Goal: Transaction & Acquisition: Purchase product/service

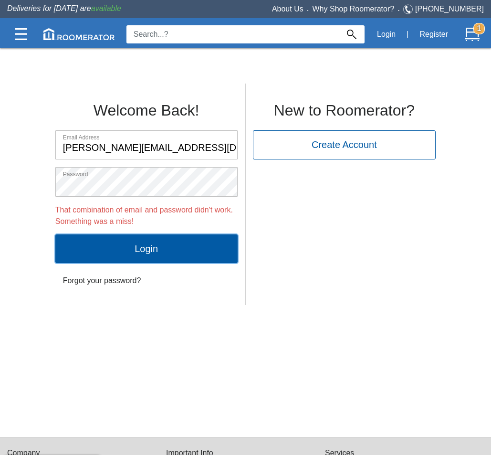
click at [137, 245] on input "Login" at bounding box center [146, 248] width 182 height 29
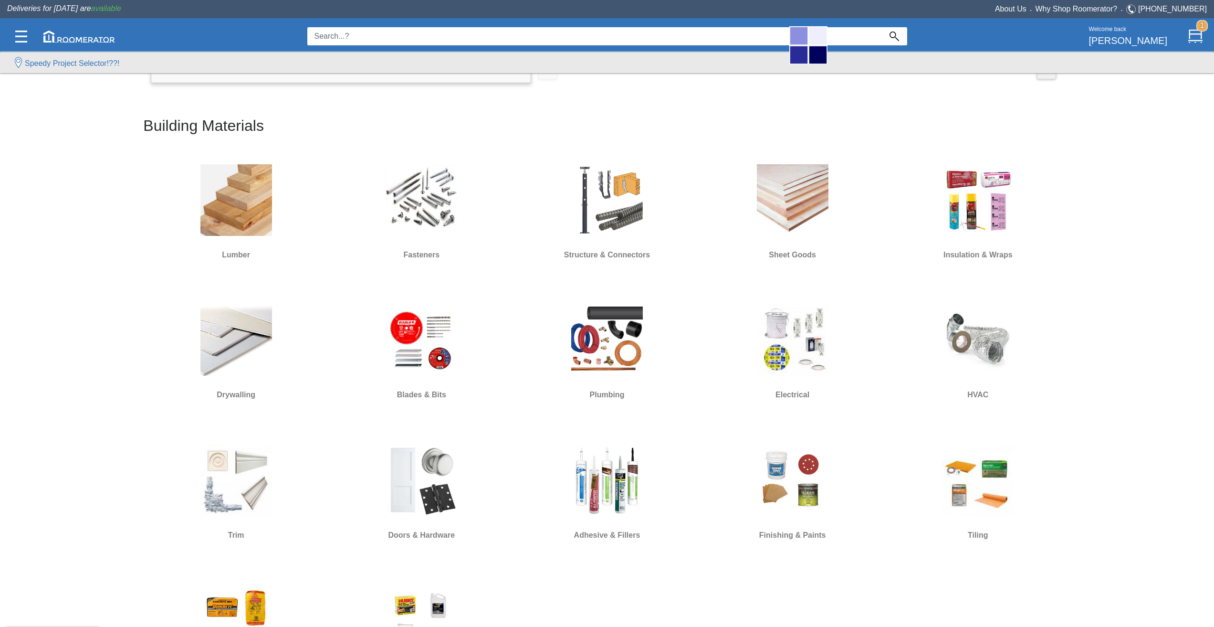
scroll to position [430, 0]
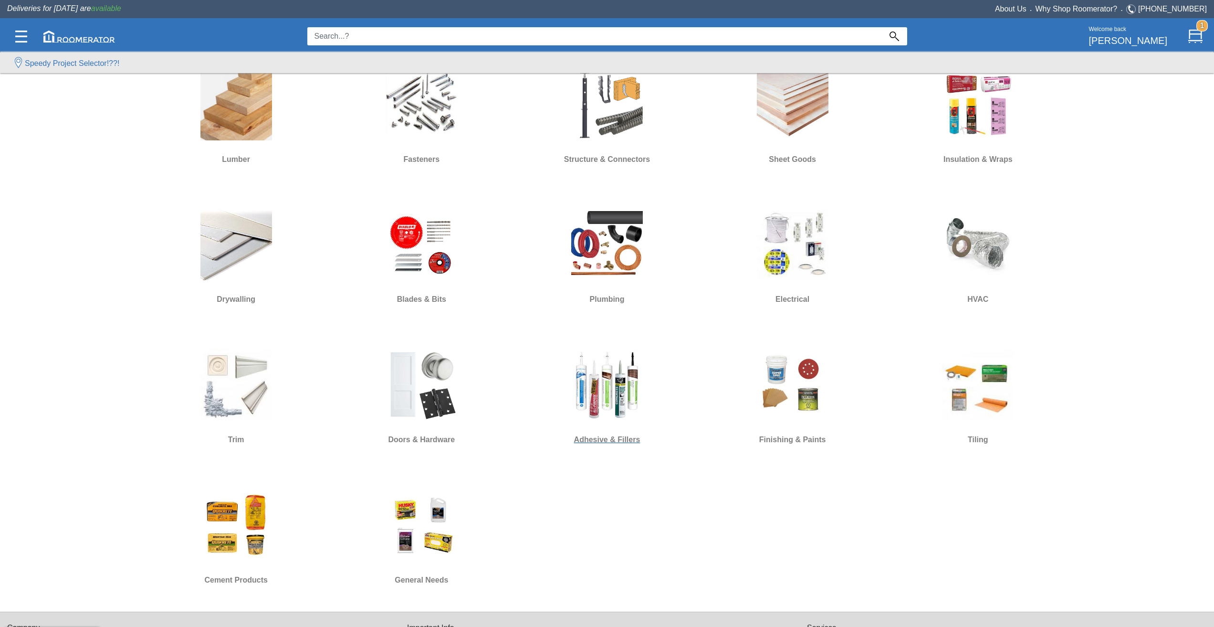
click at [631, 391] on img at bounding box center [607, 385] width 72 height 72
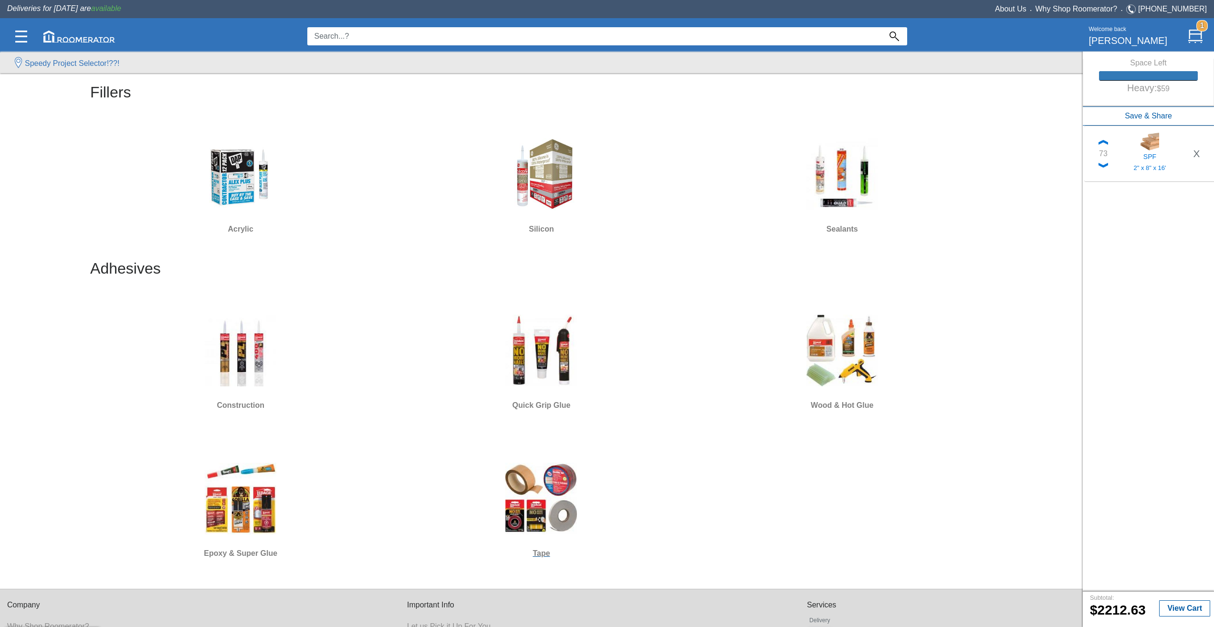
scroll to position [139, 0]
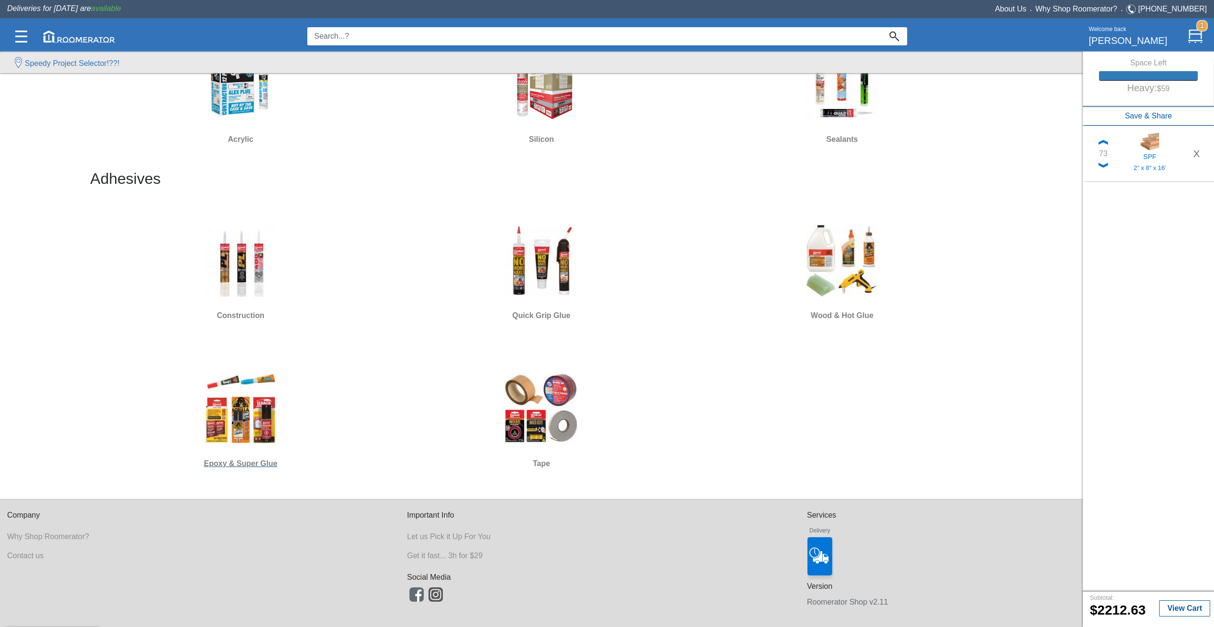
click at [250, 417] on img at bounding box center [241, 409] width 72 height 72
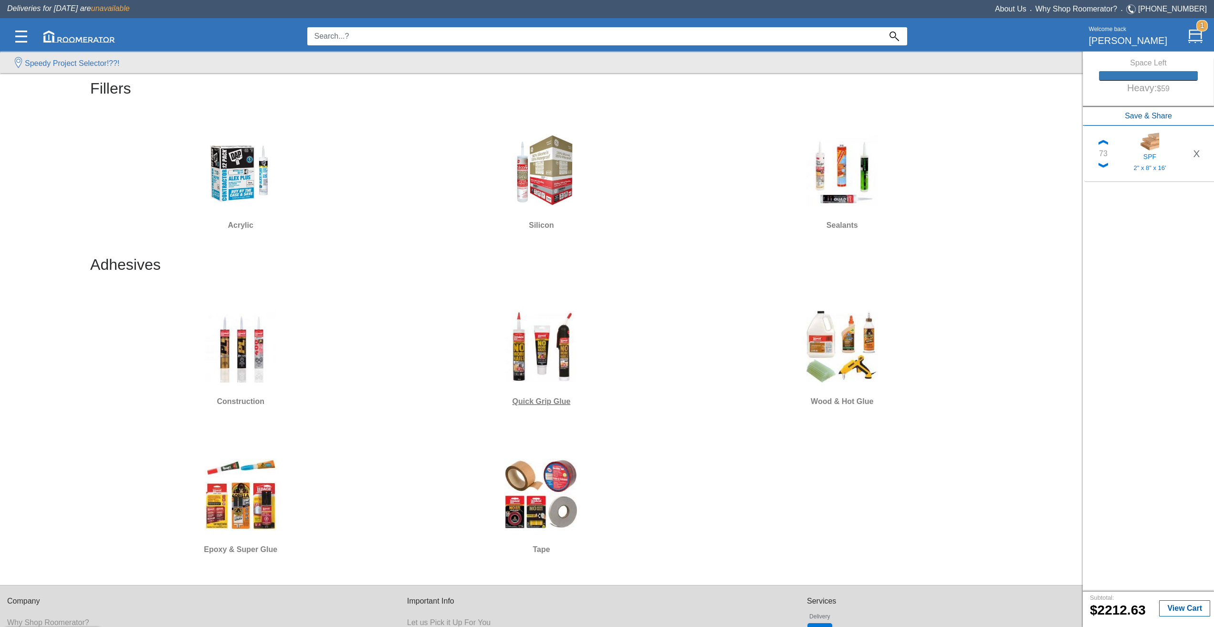
scroll to position [95, 0]
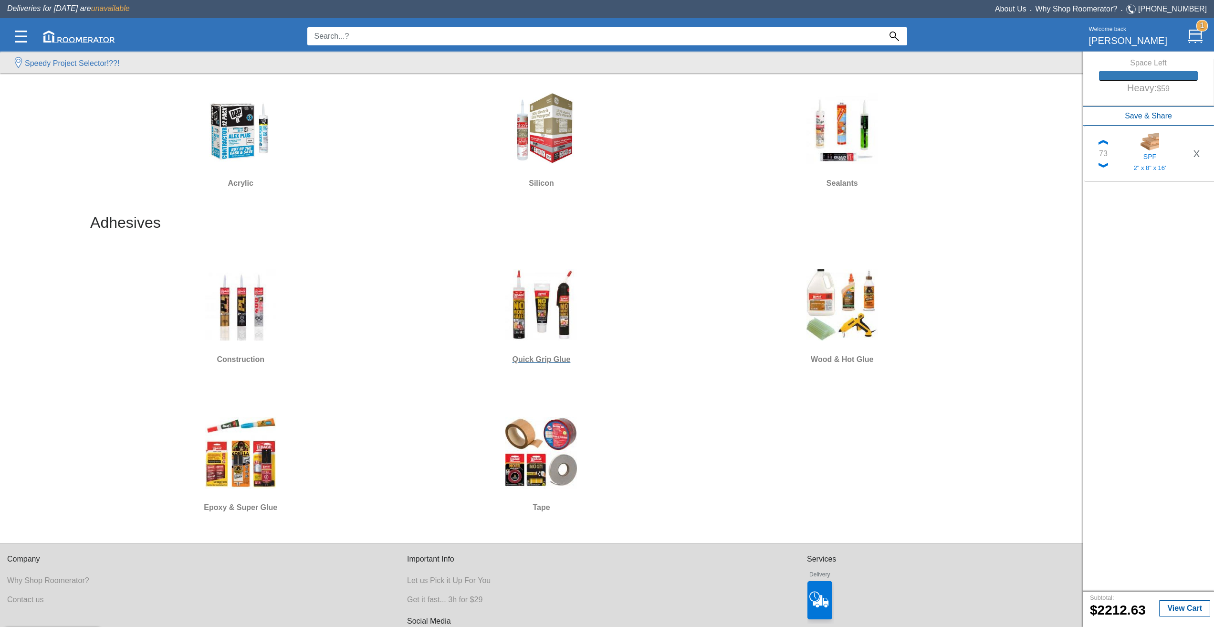
click at [549, 312] on img at bounding box center [541, 305] width 72 height 72
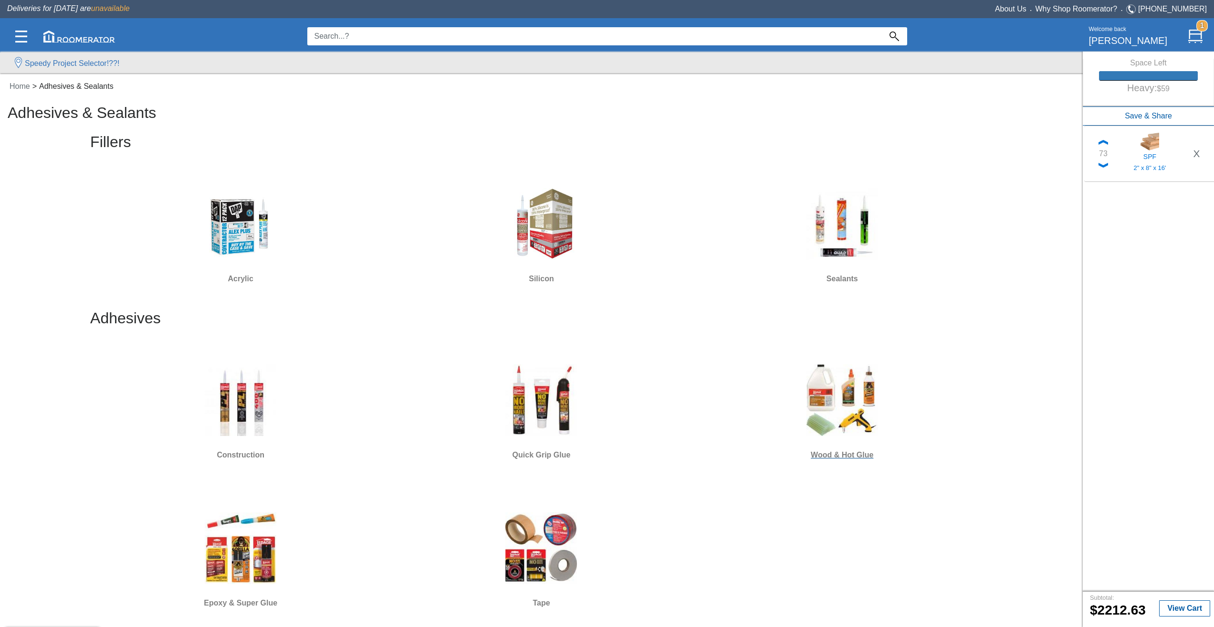
click at [851, 392] on img at bounding box center [843, 400] width 72 height 72
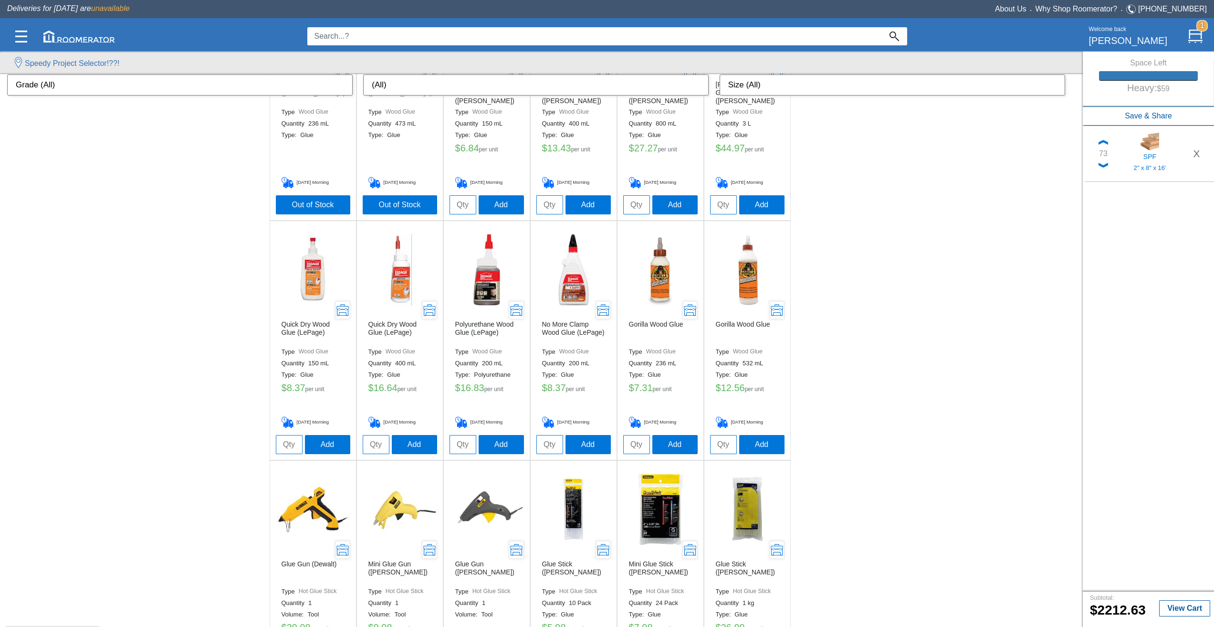
scroll to position [140, 0]
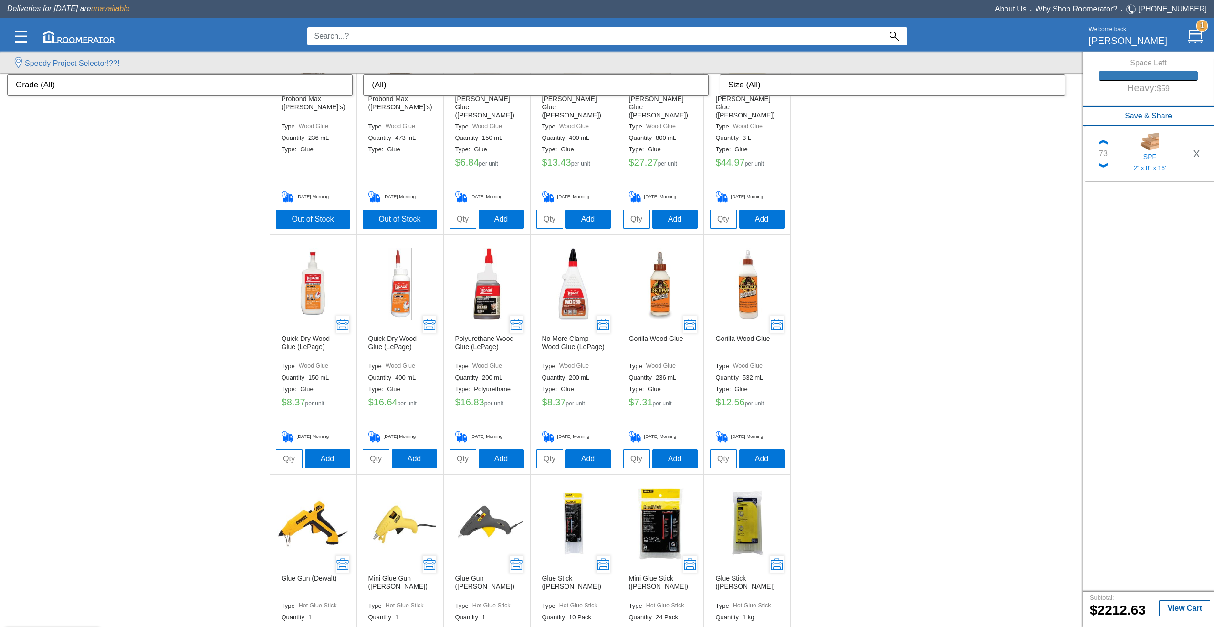
click at [396, 290] on img at bounding box center [400, 284] width 72 height 72
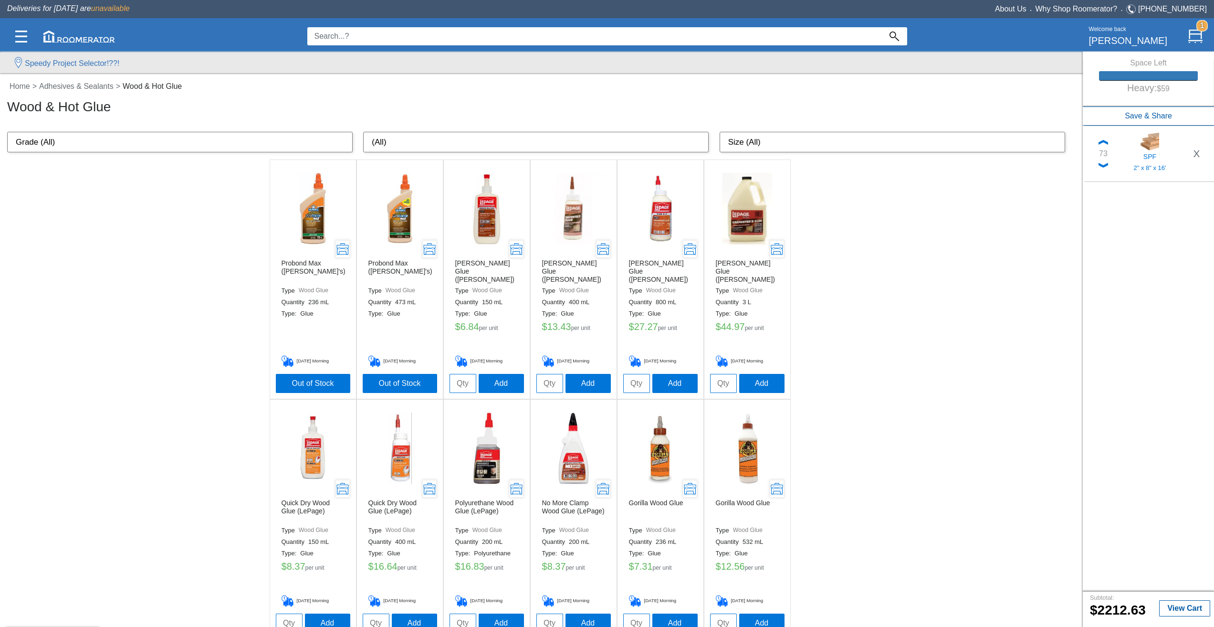
click at [325, 452] on img at bounding box center [313, 448] width 72 height 72
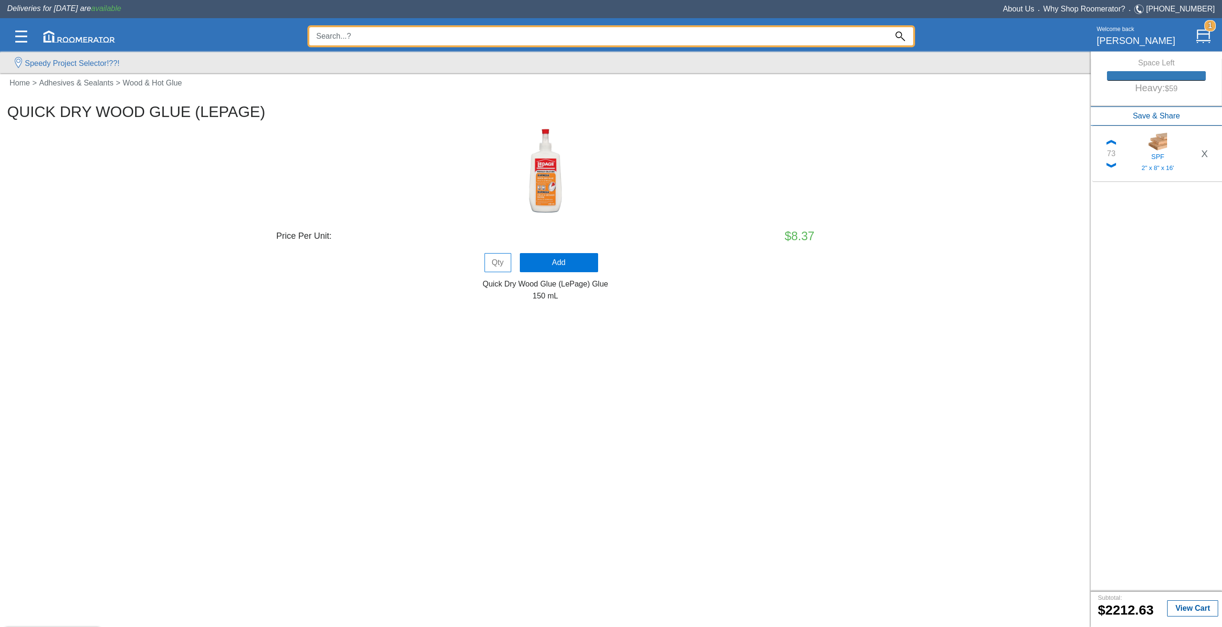
click at [452, 42] on input at bounding box center [598, 36] width 578 height 18
click at [449, 41] on input at bounding box center [598, 36] width 578 height 18
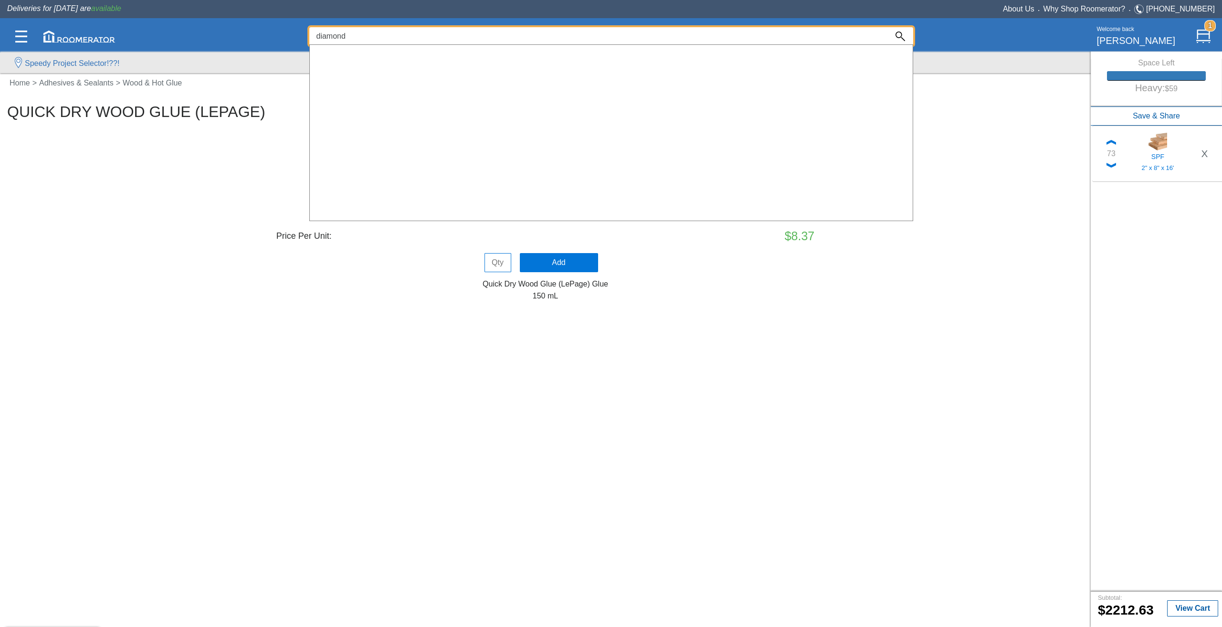
type input "diamond"
click at [240, 239] on div at bounding box center [611, 337] width 1222 height 579
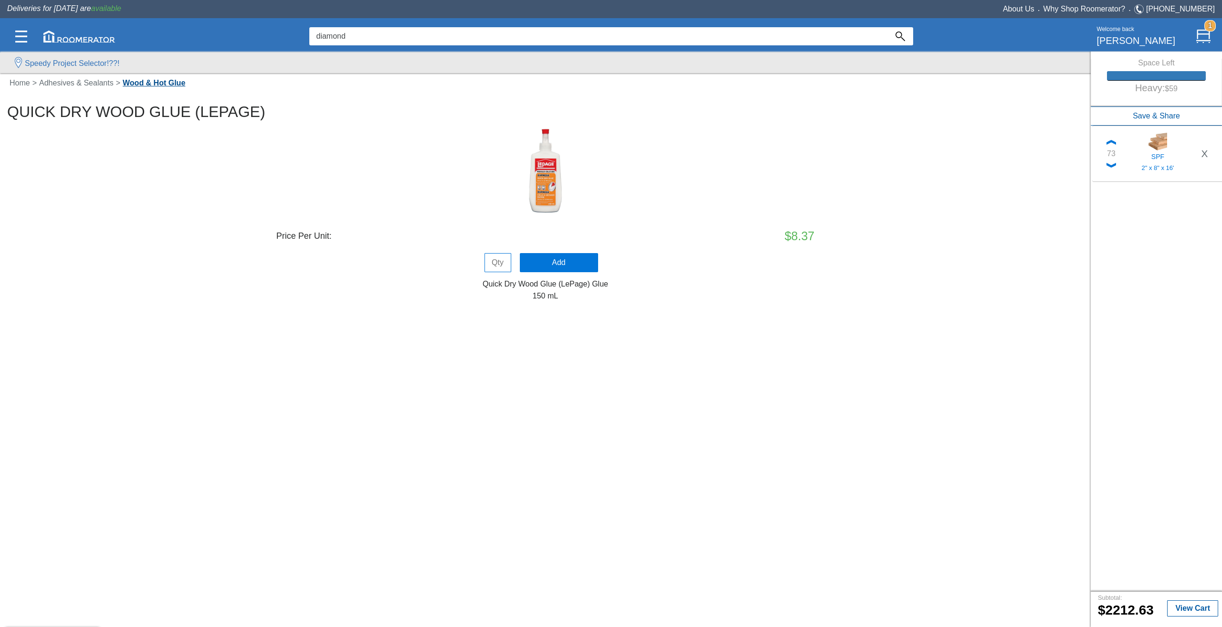
click at [133, 79] on link "Wood & Hot Glue" at bounding box center [153, 83] width 67 height 8
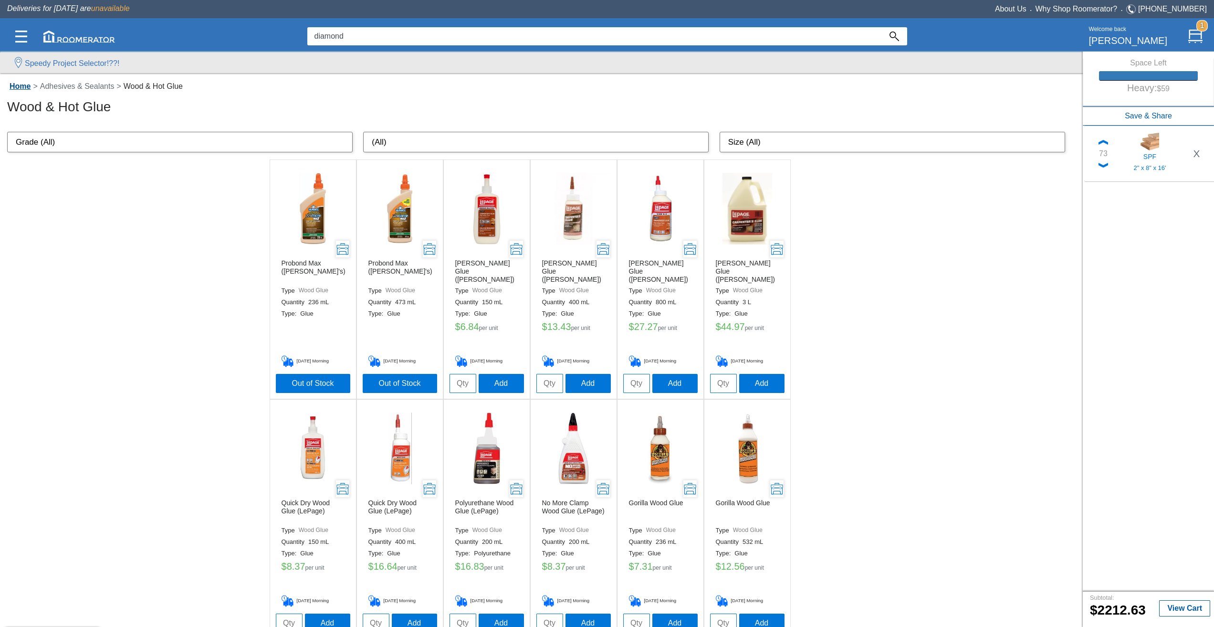
click at [26, 88] on link "Home" at bounding box center [20, 86] width 26 height 8
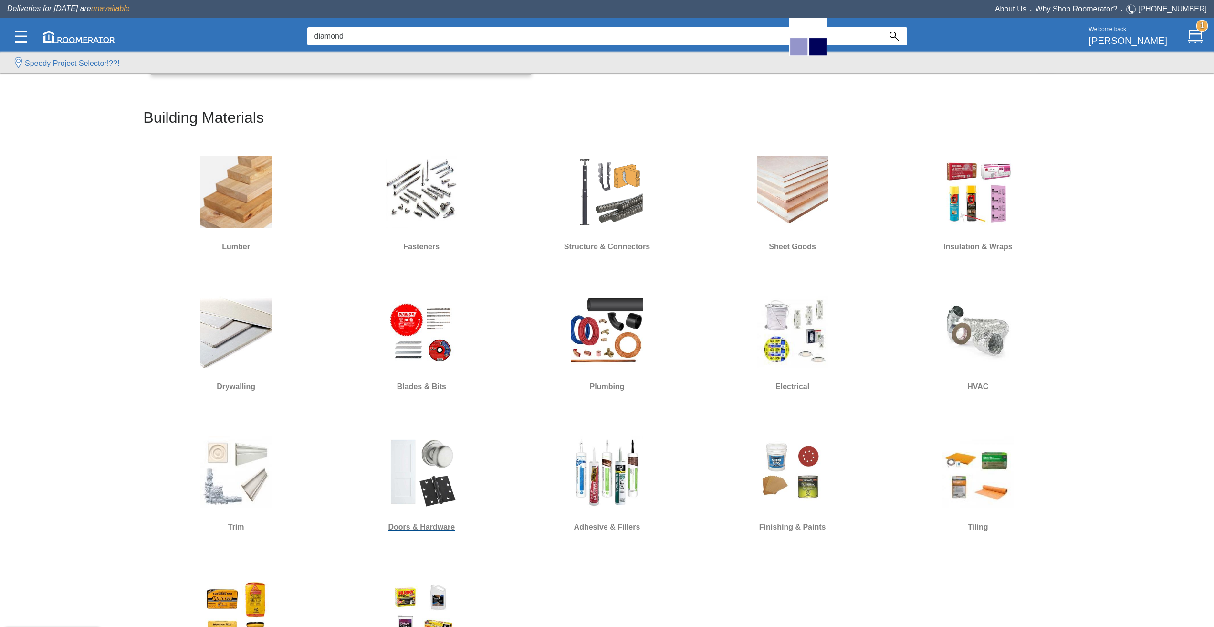
scroll to position [430, 0]
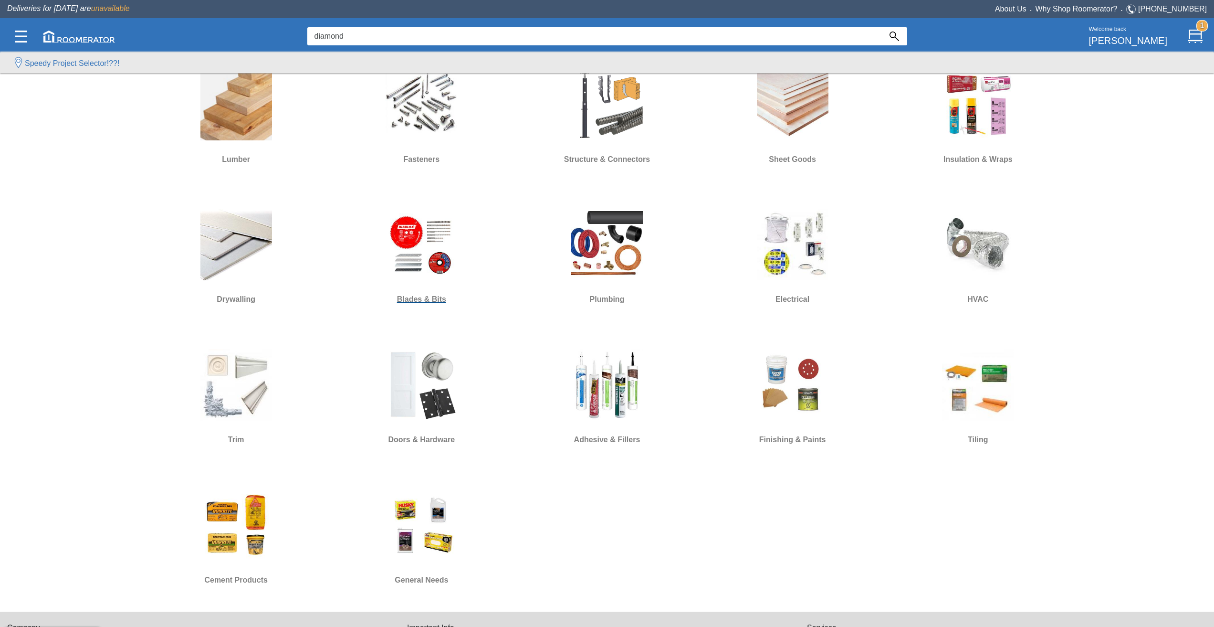
click at [425, 255] on img at bounding box center [422, 245] width 72 height 72
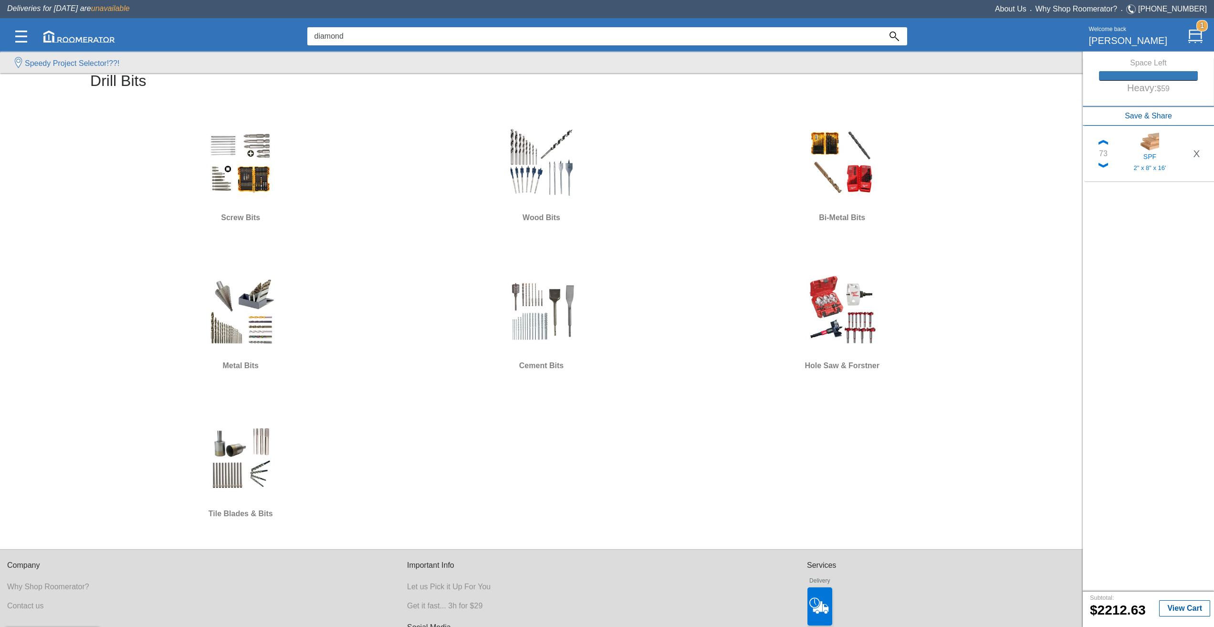
scroll to position [573, 0]
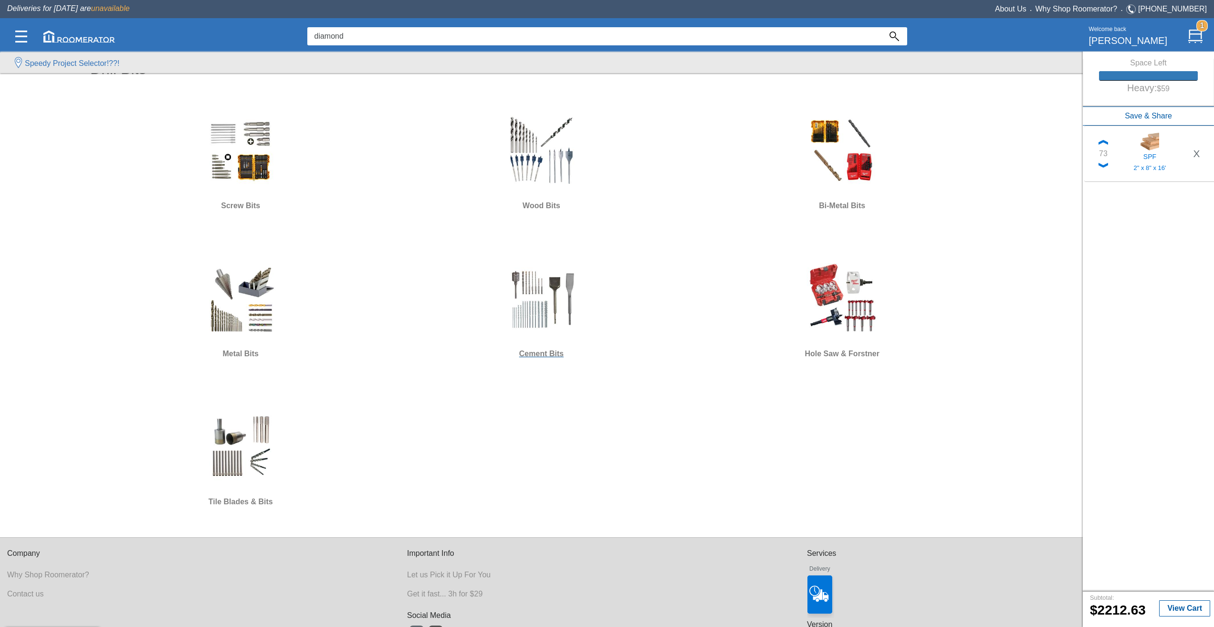
click at [555, 299] on img at bounding box center [541, 299] width 72 height 72
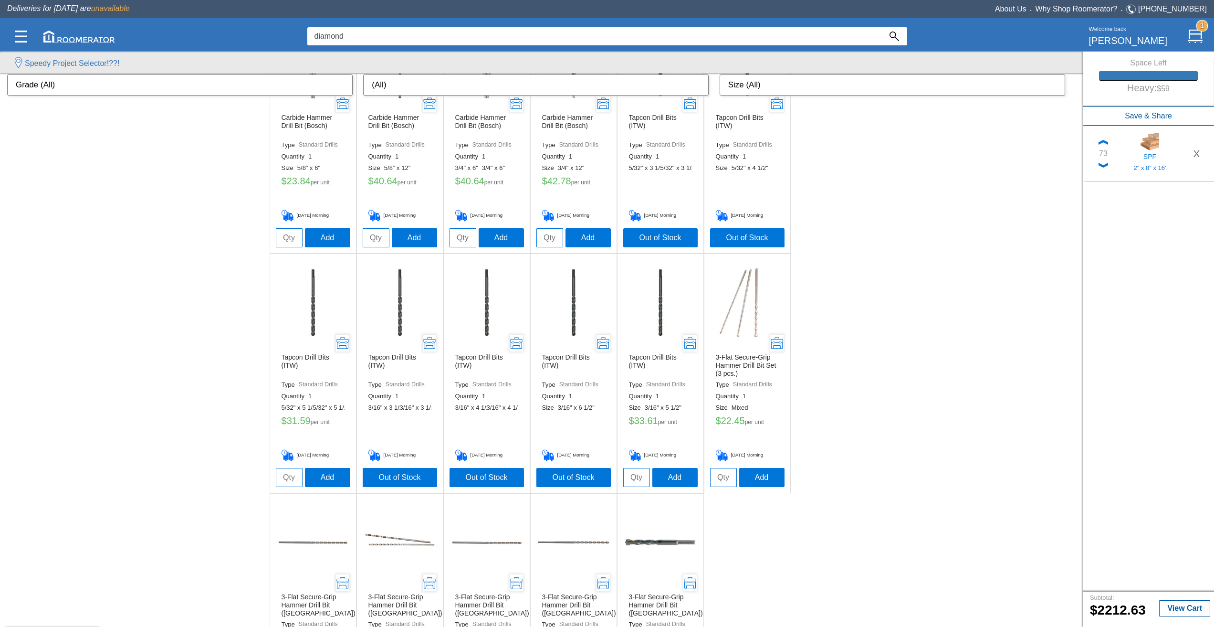
scroll to position [2870, 0]
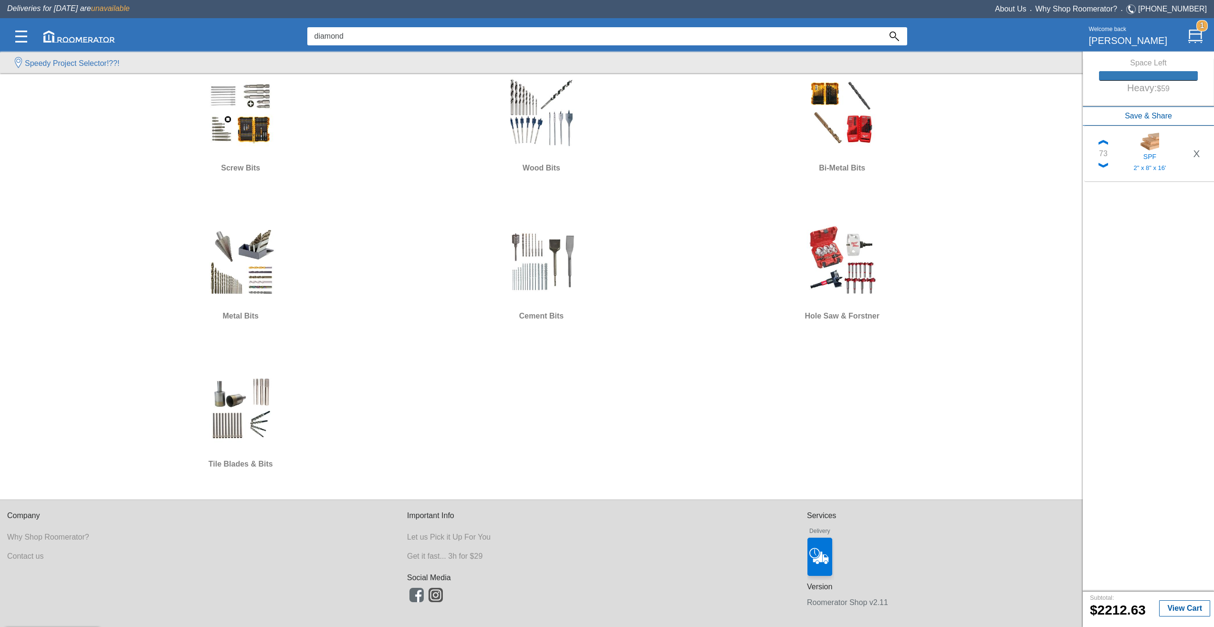
scroll to position [611, 0]
click at [361, 404] on div at bounding box center [240, 409] width 293 height 86
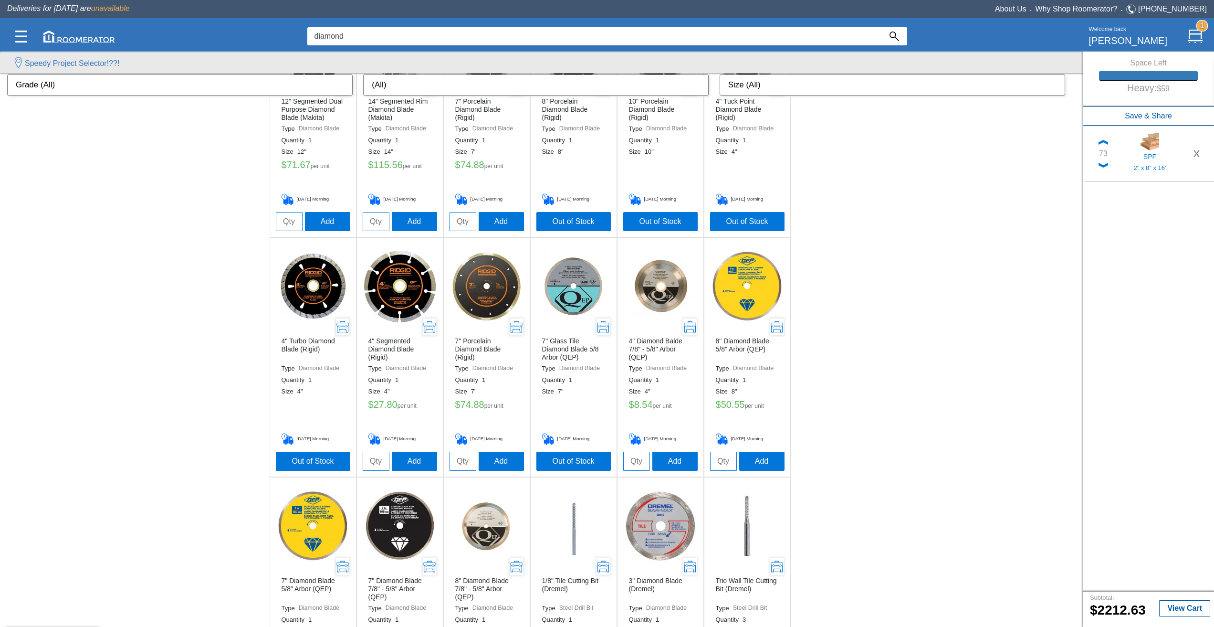
scroll to position [1193, 0]
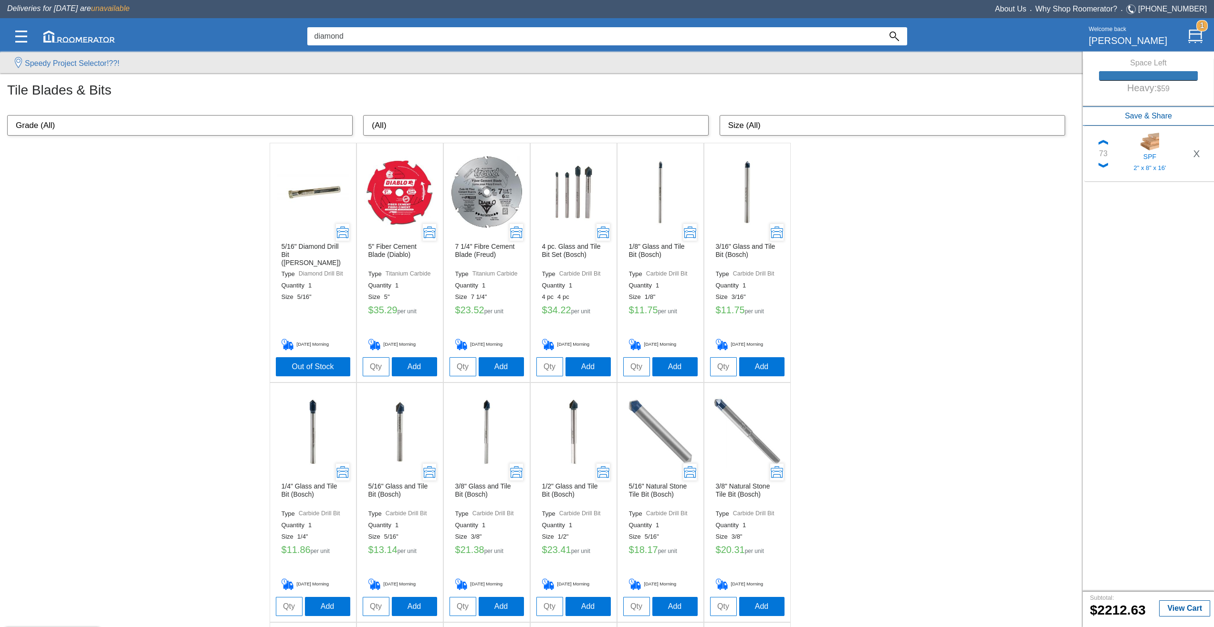
scroll to position [0, 0]
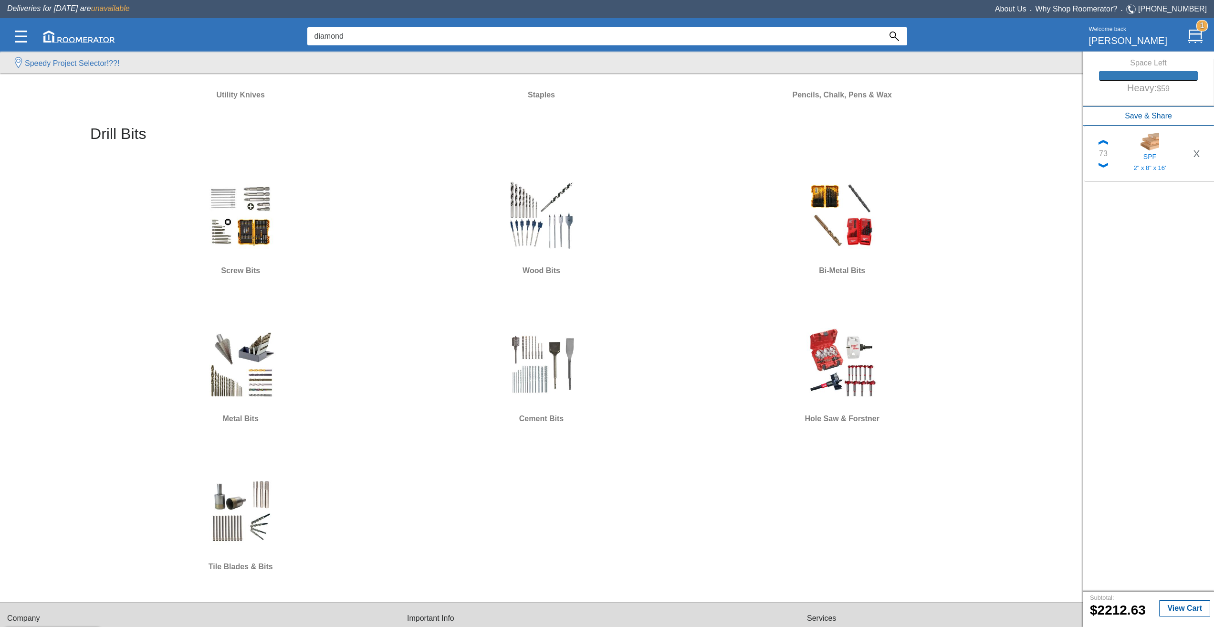
scroll to position [611, 0]
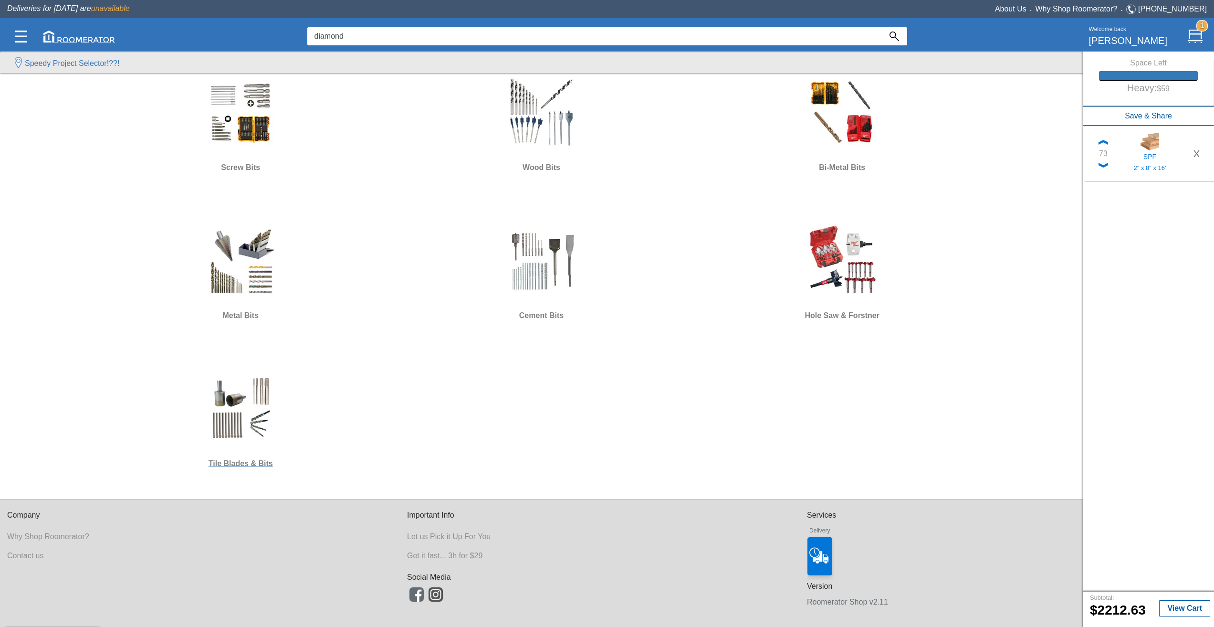
click at [254, 412] on img at bounding box center [241, 409] width 72 height 72
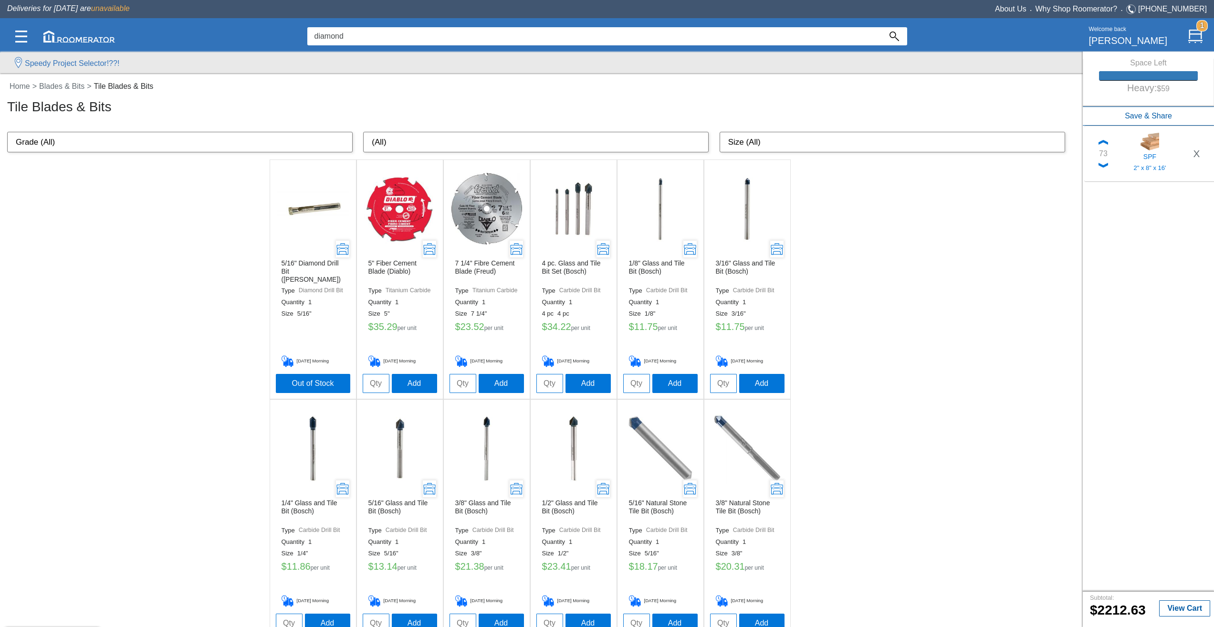
click at [312, 206] on img at bounding box center [313, 209] width 72 height 72
click at [462, 30] on input "diamond" at bounding box center [594, 36] width 574 height 18
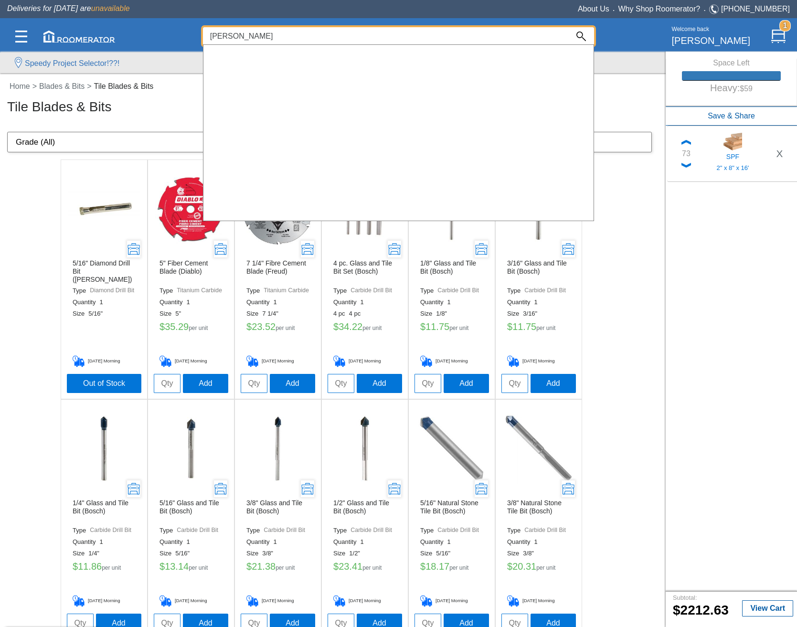
click at [256, 40] on input "[PERSON_NAME]" at bounding box center [386, 36] width 366 height 18
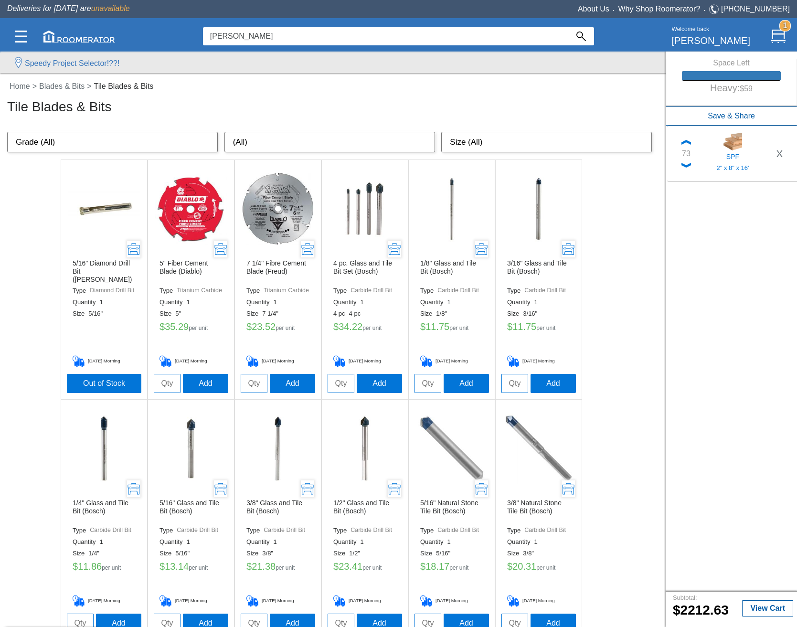
click at [236, 34] on input "[PERSON_NAME]" at bounding box center [386, 36] width 366 height 18
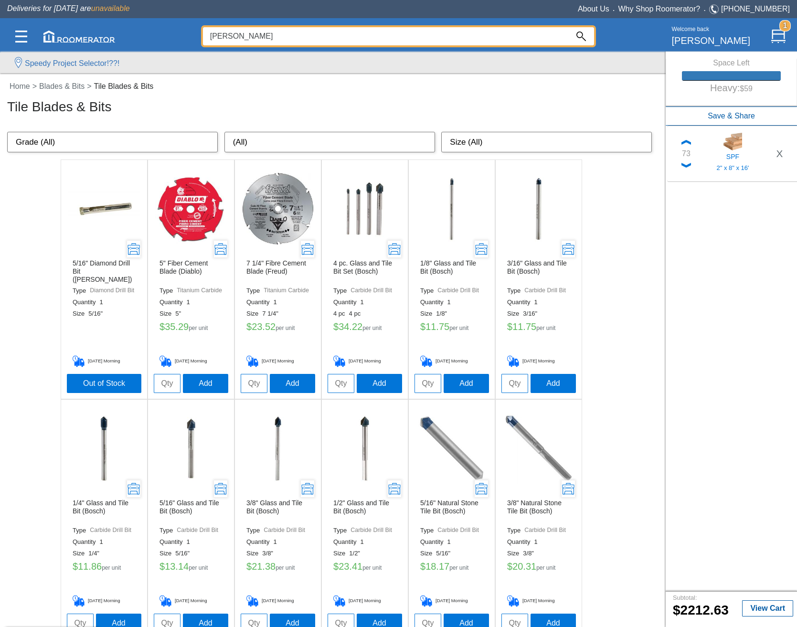
click at [241, 35] on input "[PERSON_NAME]" at bounding box center [386, 36] width 366 height 18
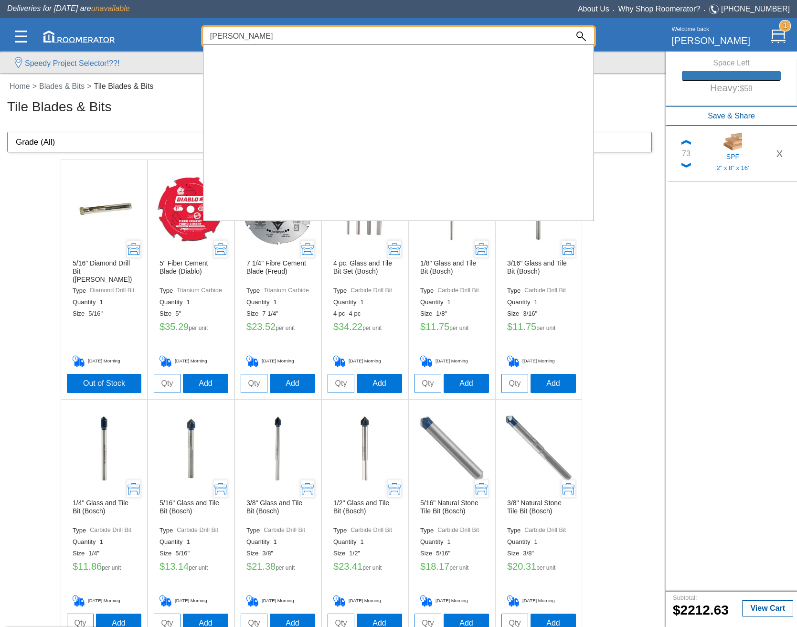
type input "[PERSON_NAME]"
click at [3, 255] on div at bounding box center [398, 337] width 797 height 579
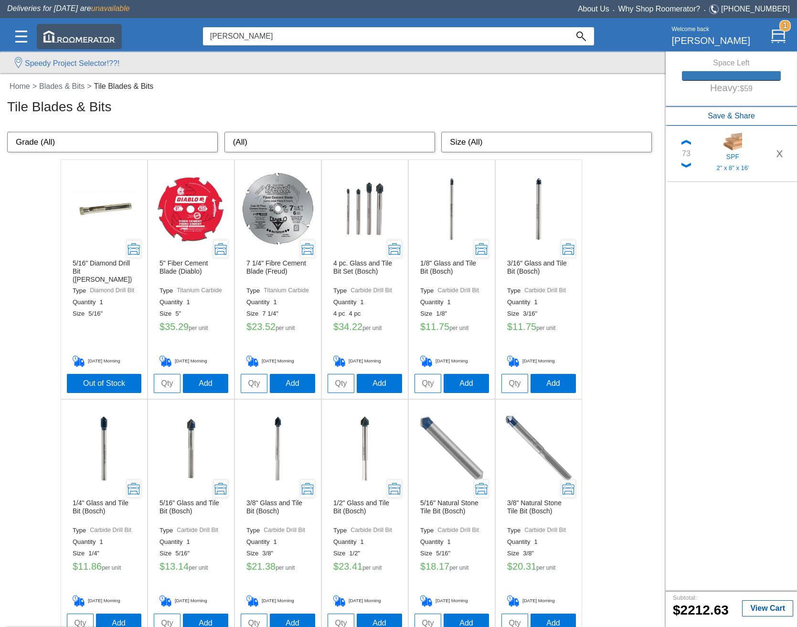
click at [63, 33] on img at bounding box center [79, 37] width 72 height 12
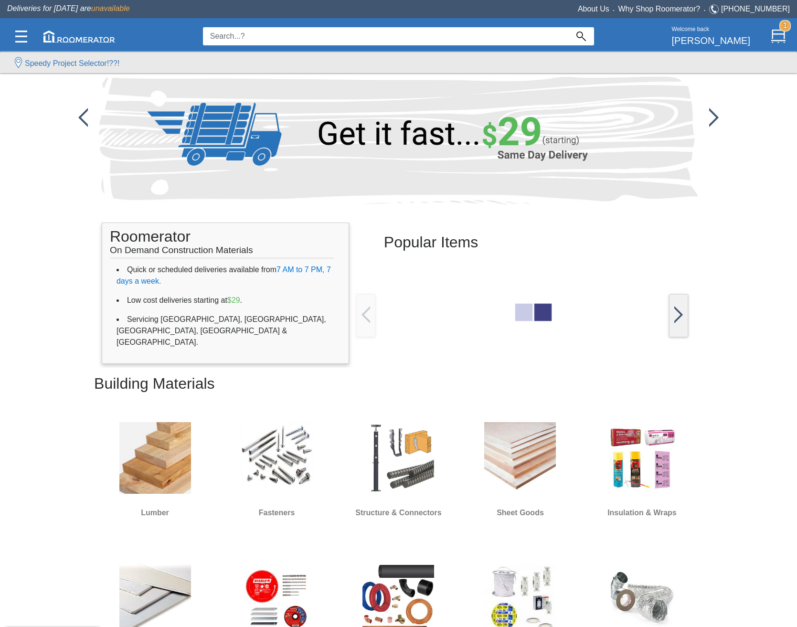
click at [136, 170] on img at bounding box center [398, 140] width 599 height 128
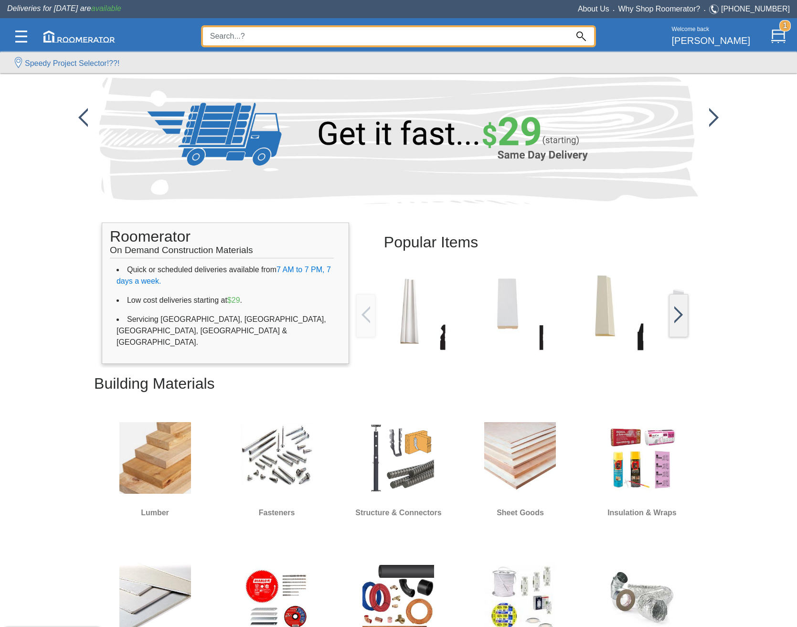
click at [477, 42] on input at bounding box center [386, 36] width 366 height 18
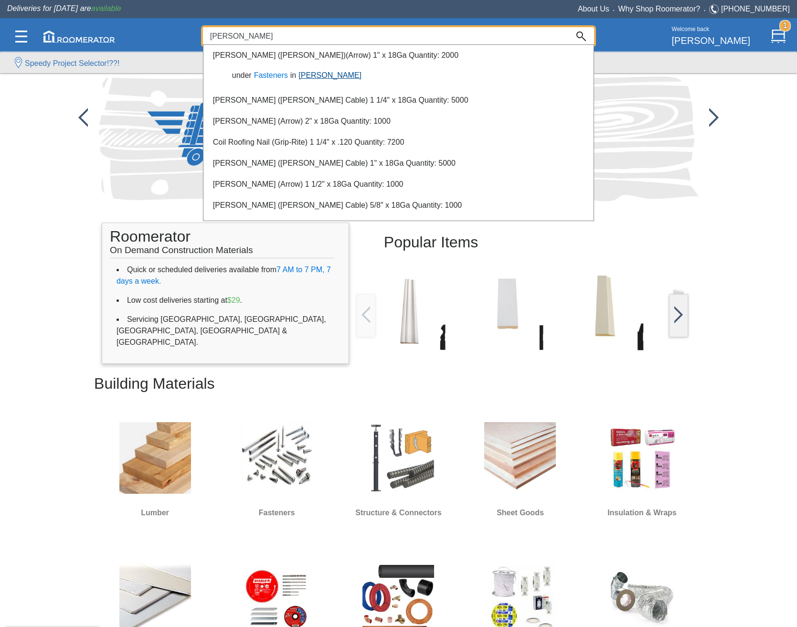
type input "[PERSON_NAME]"
click at [316, 71] on link "Brad Nails" at bounding box center [330, 75] width 68 height 8
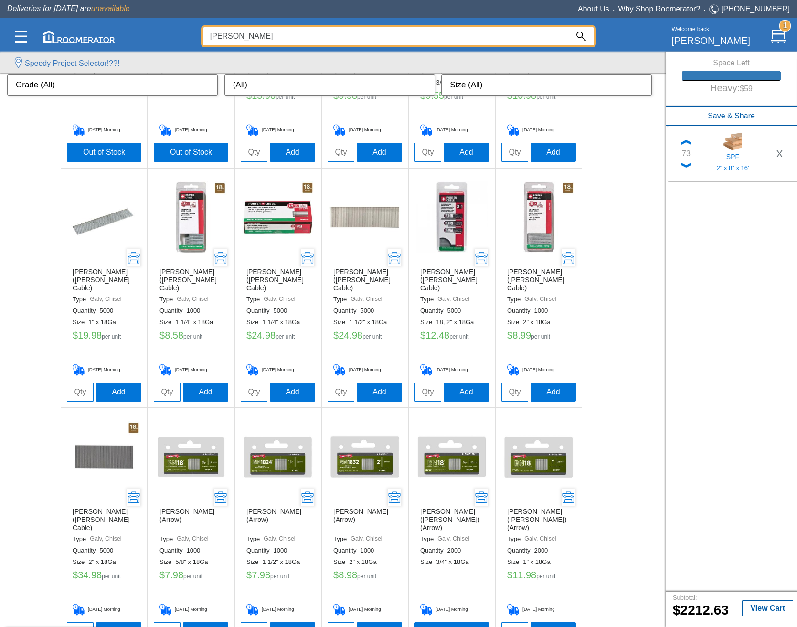
scroll to position [189, 0]
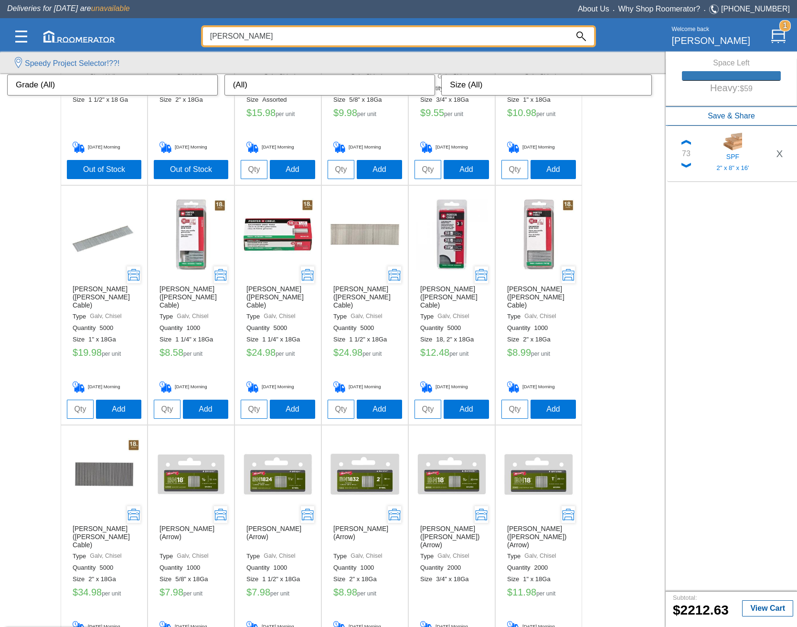
click at [452, 240] on div at bounding box center [398, 337] width 797 height 579
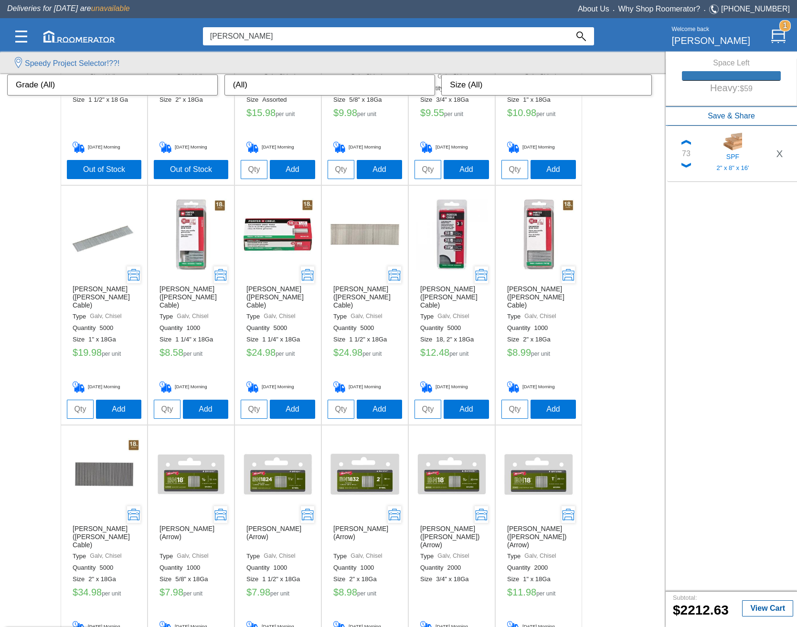
click at [452, 240] on img at bounding box center [452, 235] width 72 height 72
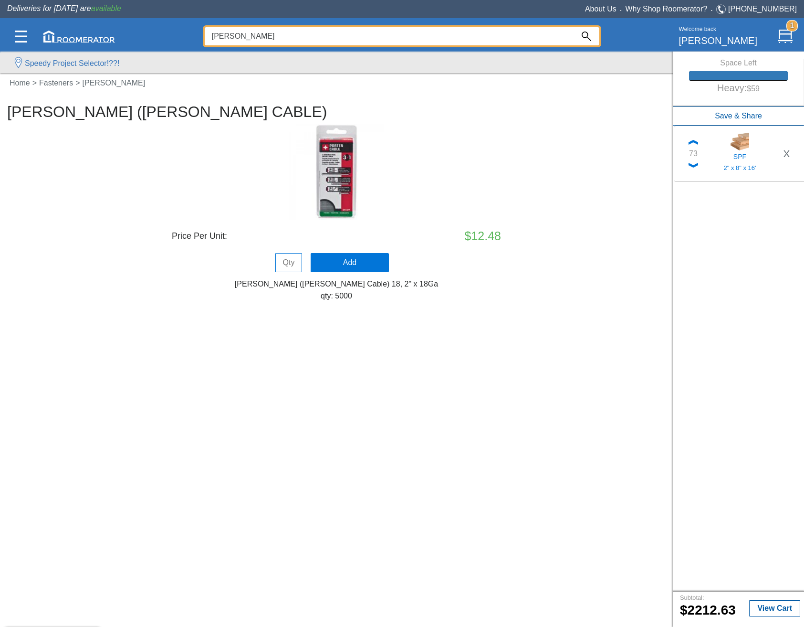
click at [433, 34] on input "[PERSON_NAME]" at bounding box center [389, 36] width 369 height 18
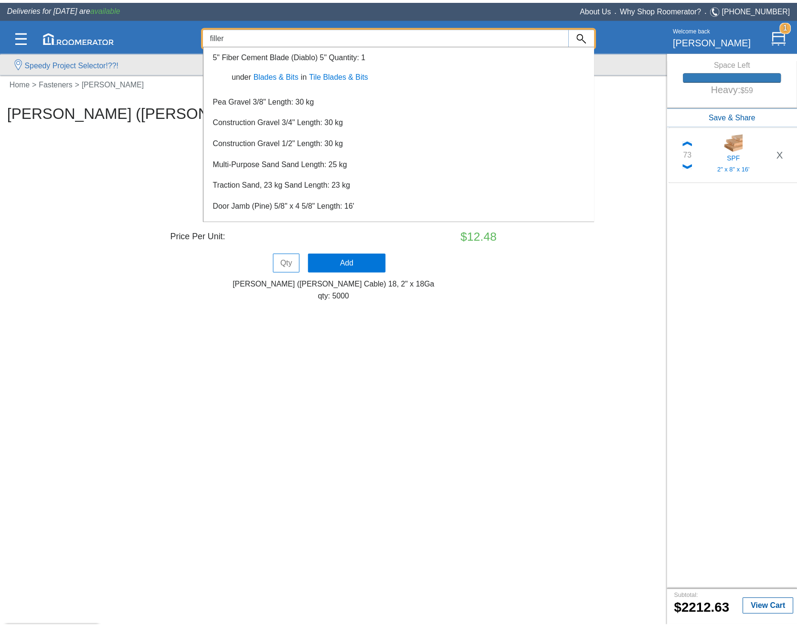
scroll to position [58, 0]
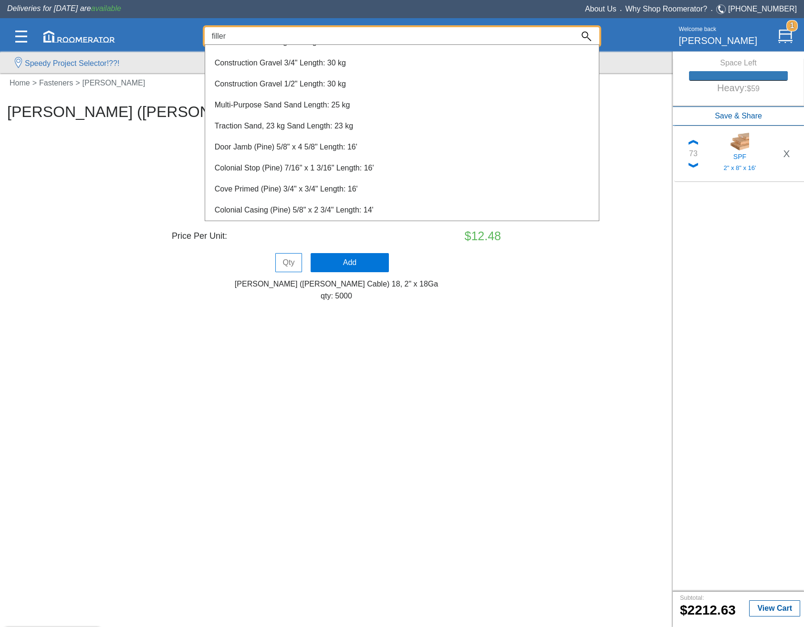
type input "filler"
click at [179, 366] on div at bounding box center [402, 337] width 804 height 579
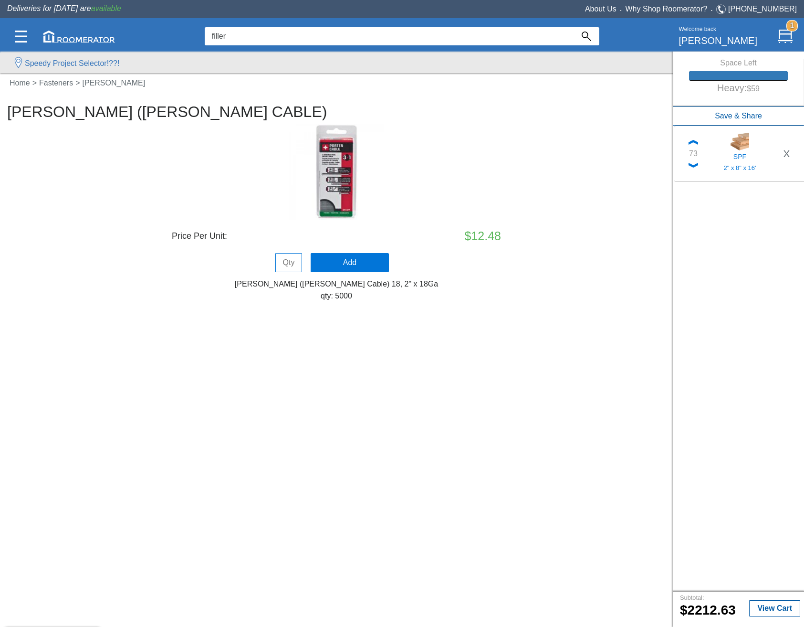
click at [49, 87] on nav "Home > Fasteners > Brad Nails" at bounding box center [335, 88] width 671 height 22
click at [49, 82] on link "Fasteners" at bounding box center [57, 83] width 41 height 8
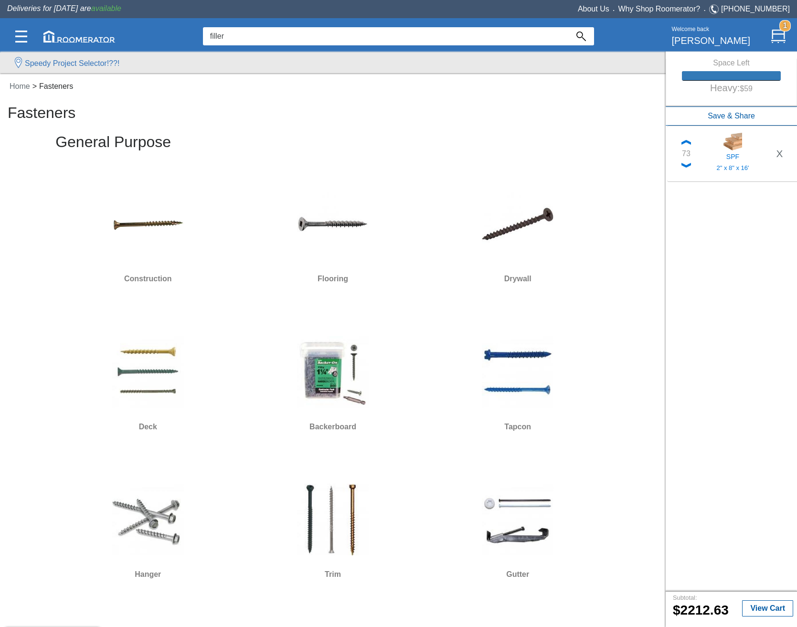
click at [32, 80] on nav "Home > Fasteners" at bounding box center [331, 89] width 663 height 30
click at [23, 85] on link "Home" at bounding box center [20, 86] width 26 height 8
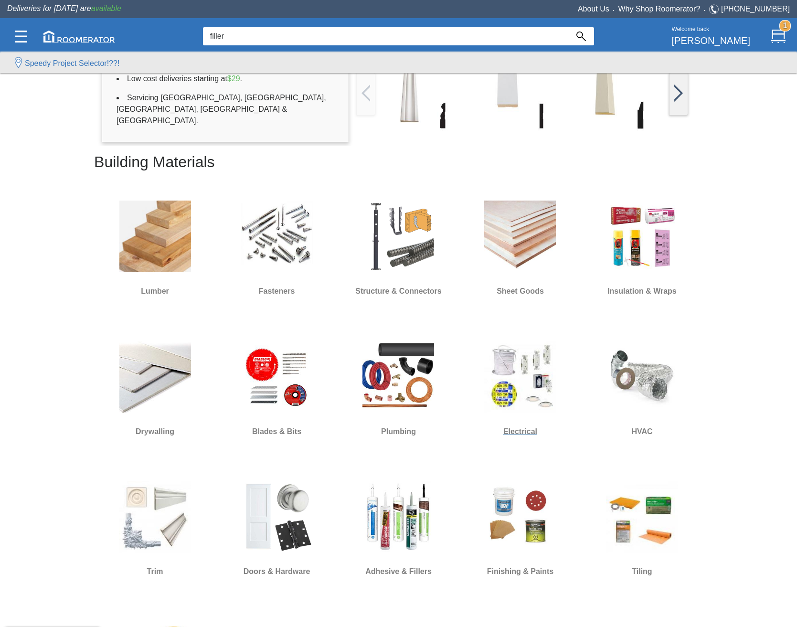
scroll to position [382, 0]
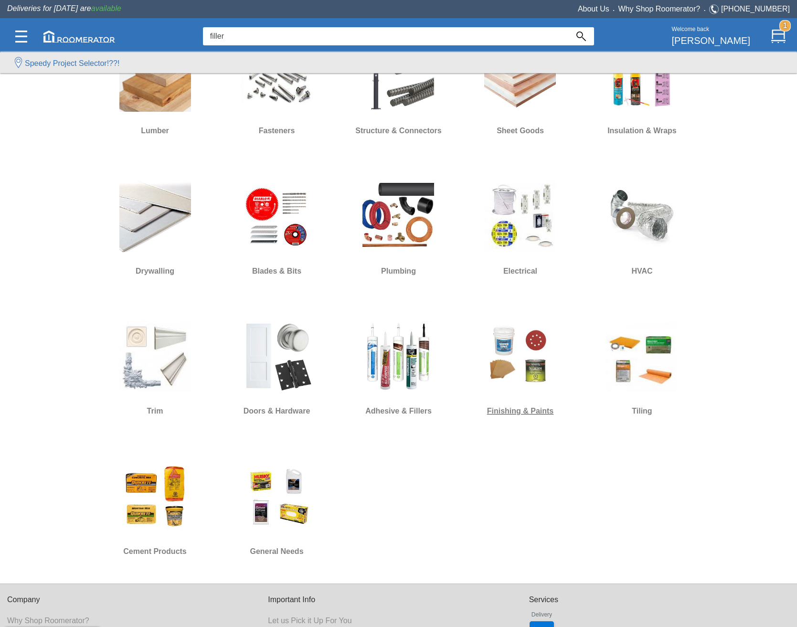
click at [501, 371] on img at bounding box center [520, 356] width 72 height 72
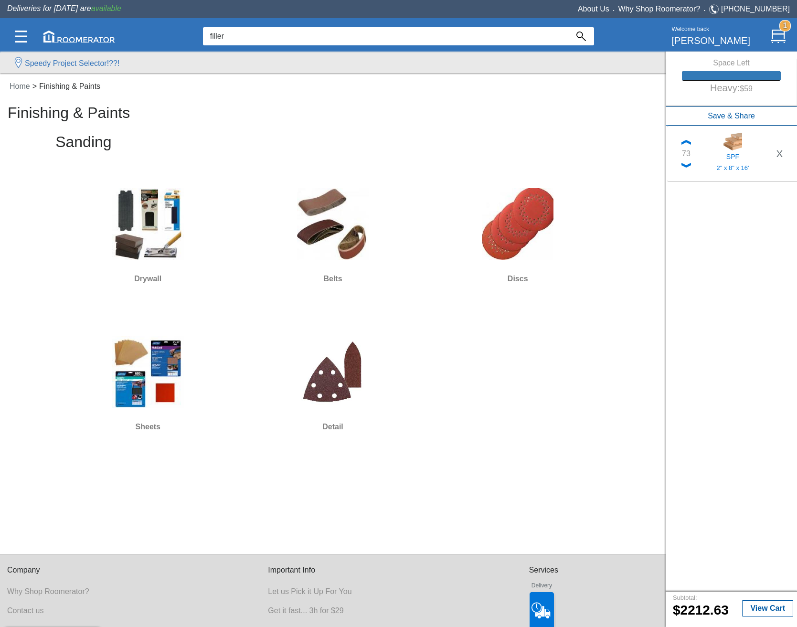
scroll to position [466, 0]
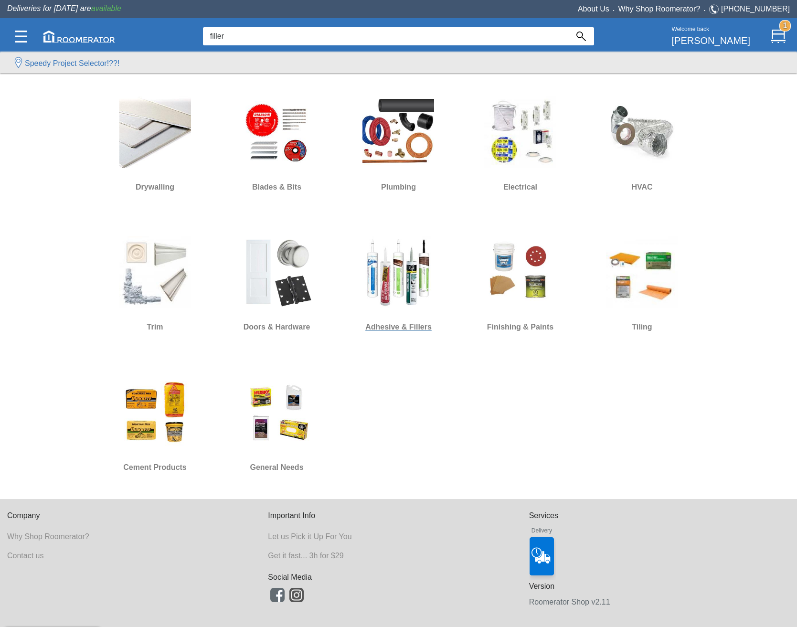
click at [389, 276] on img at bounding box center [398, 272] width 72 height 72
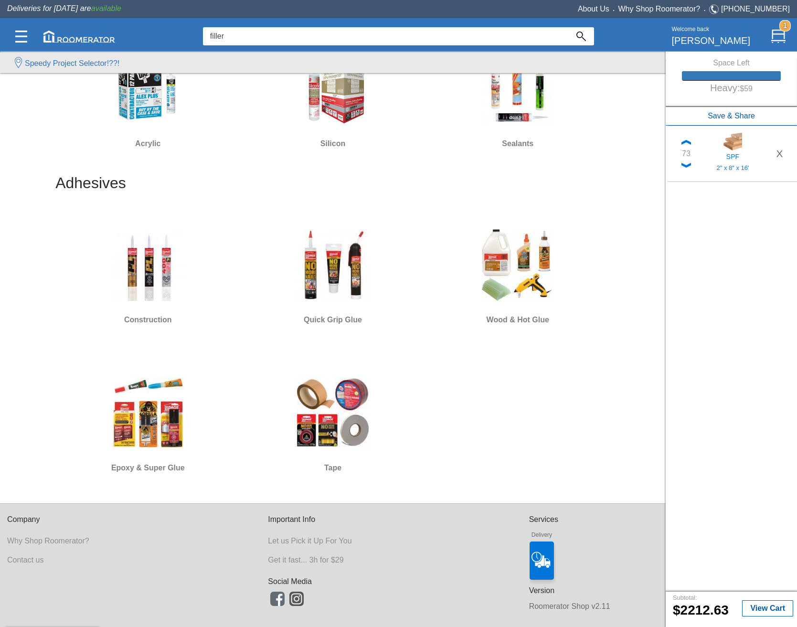
scroll to position [139, 0]
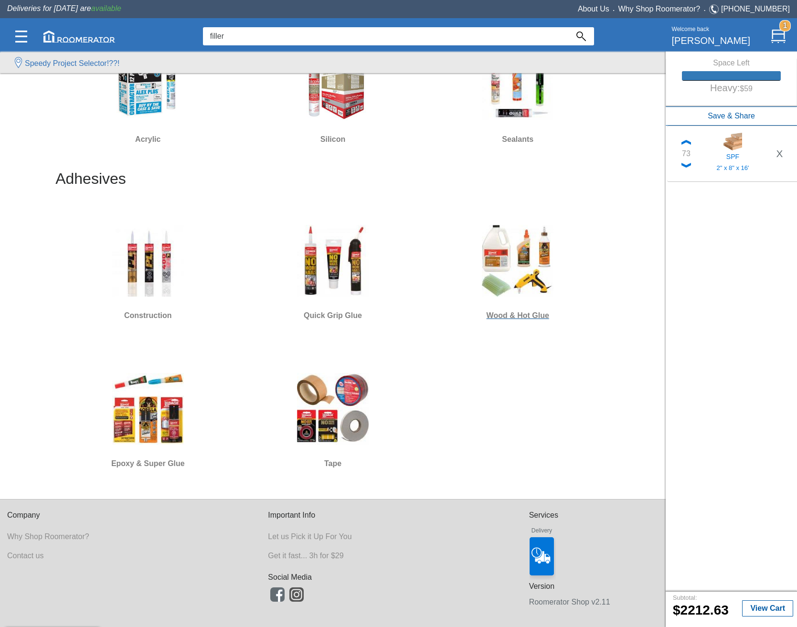
click at [519, 244] on img at bounding box center [518, 261] width 72 height 72
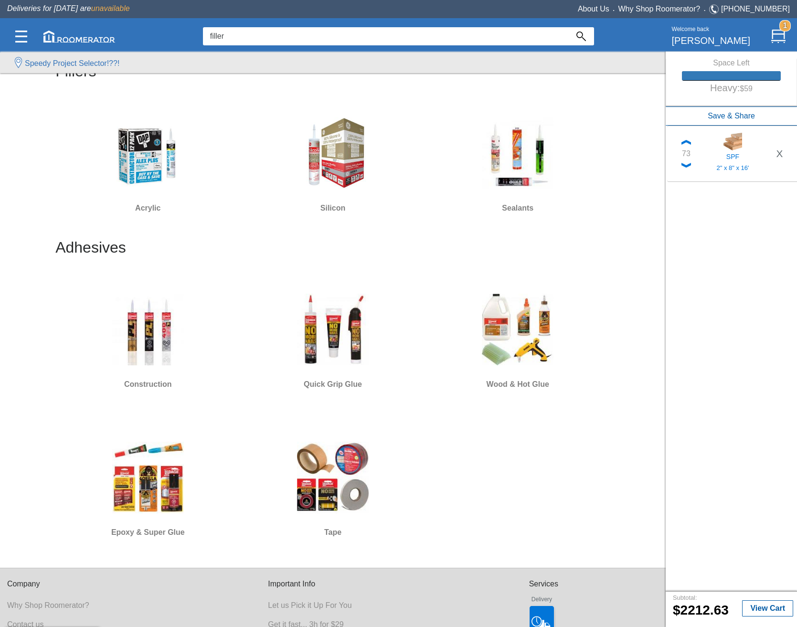
scroll to position [139, 0]
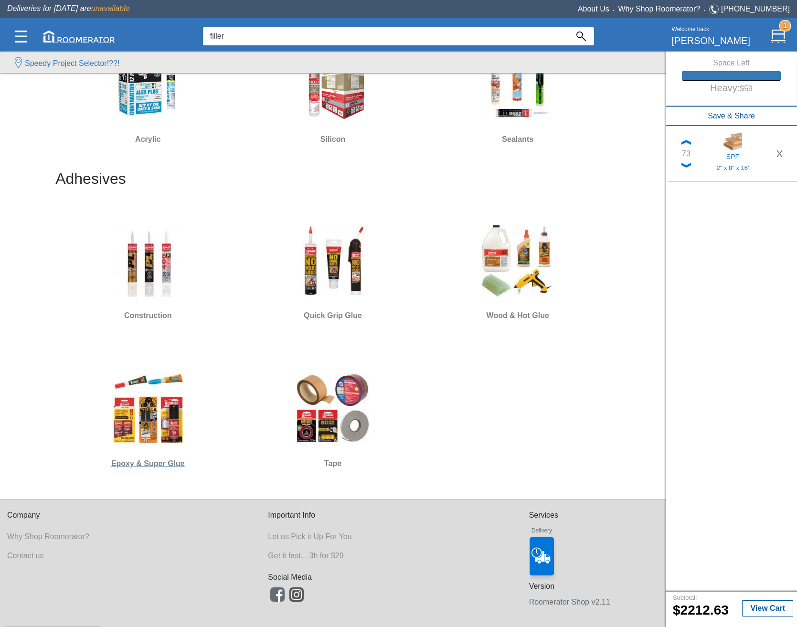
click at [161, 405] on img at bounding box center [148, 409] width 72 height 72
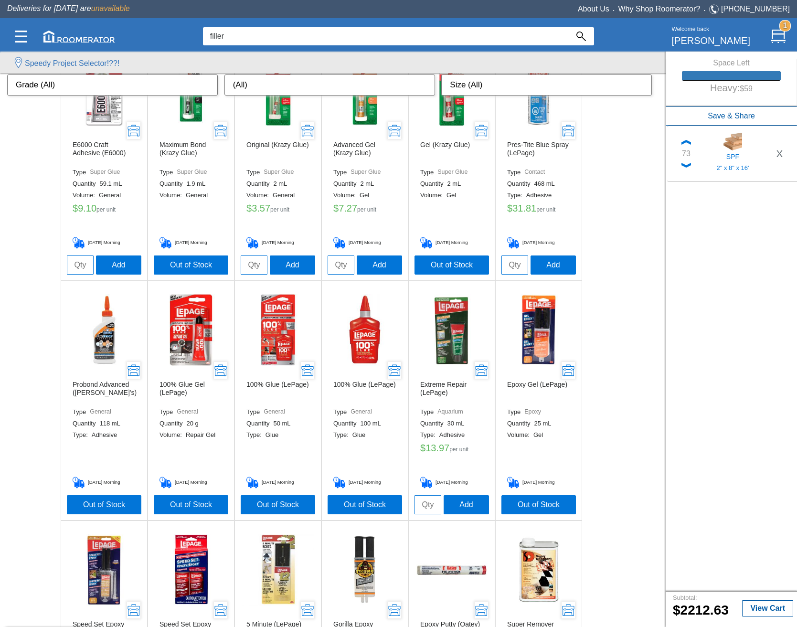
scroll to position [714, 0]
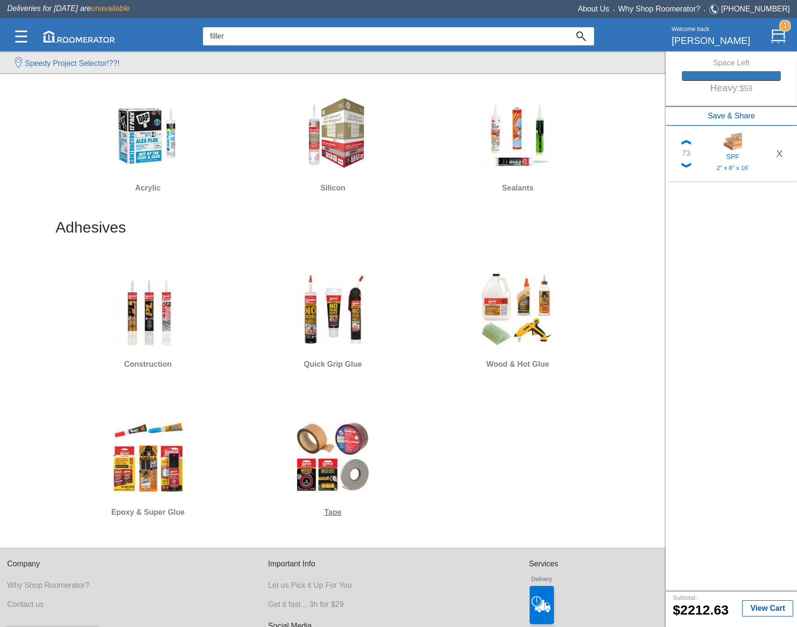
scroll to position [139, 0]
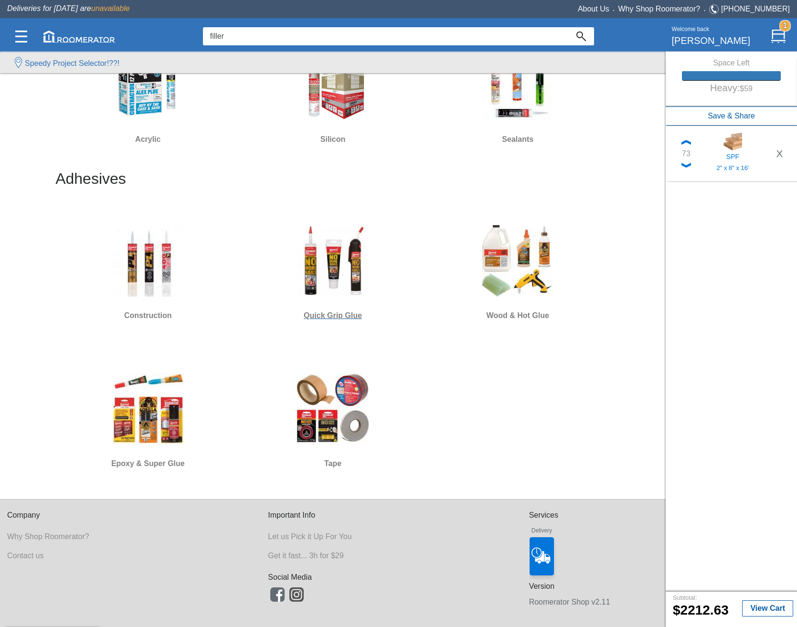
click at [316, 277] on img at bounding box center [333, 261] width 72 height 72
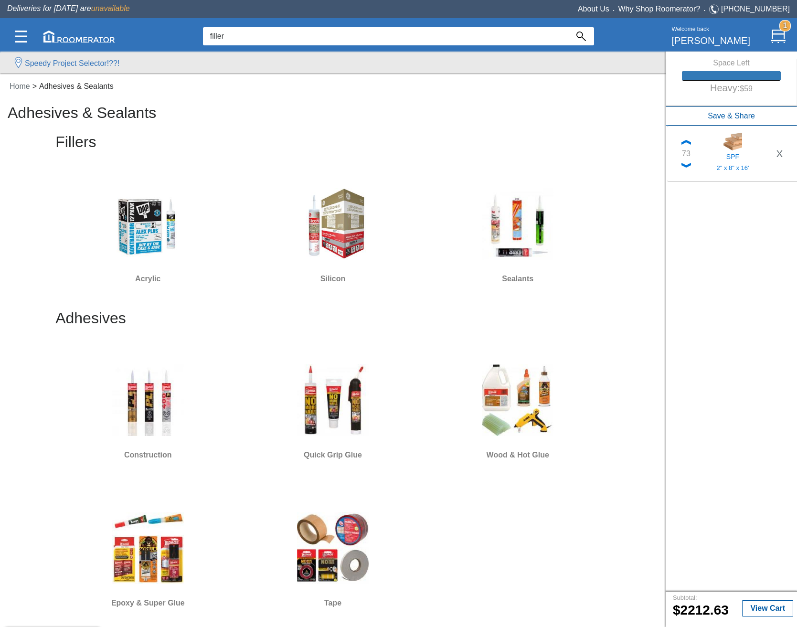
click at [164, 230] on img at bounding box center [148, 224] width 72 height 72
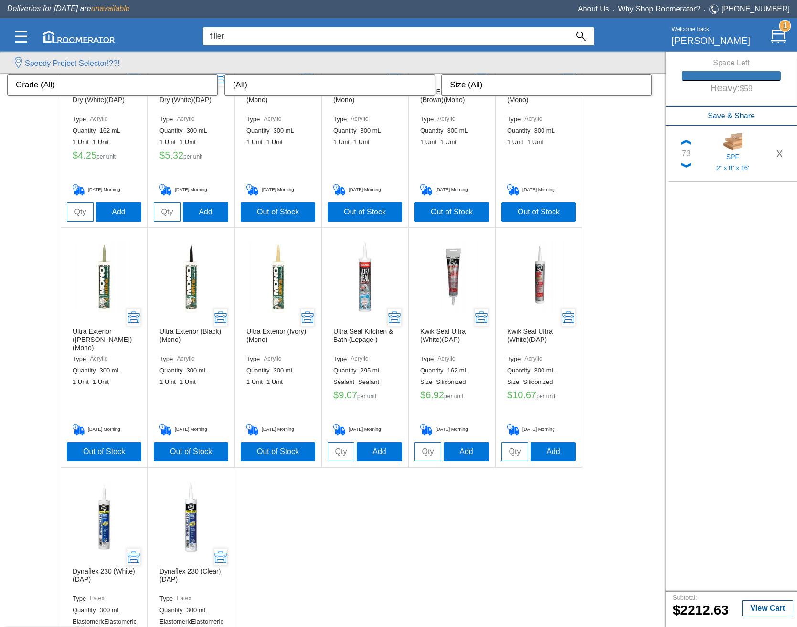
scroll to position [474, 0]
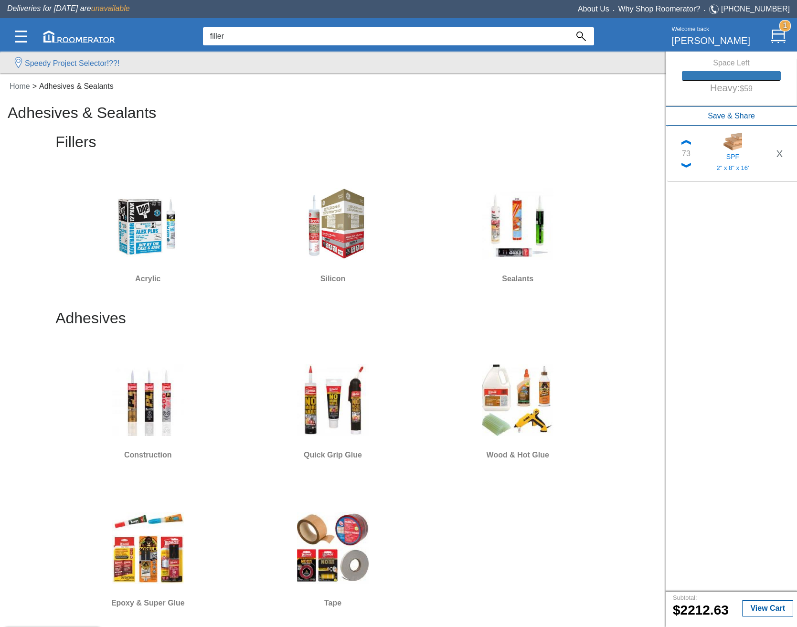
click at [516, 240] on img at bounding box center [518, 224] width 72 height 72
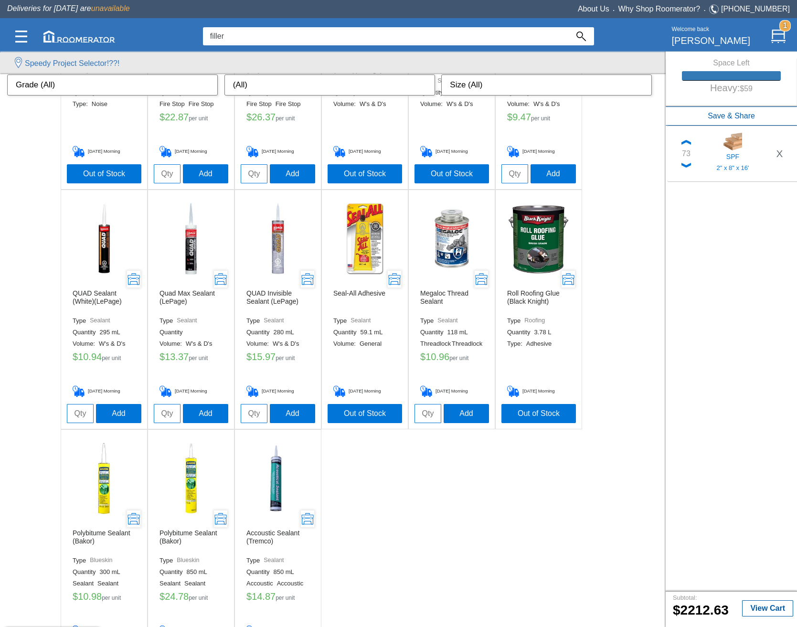
scroll to position [474, 0]
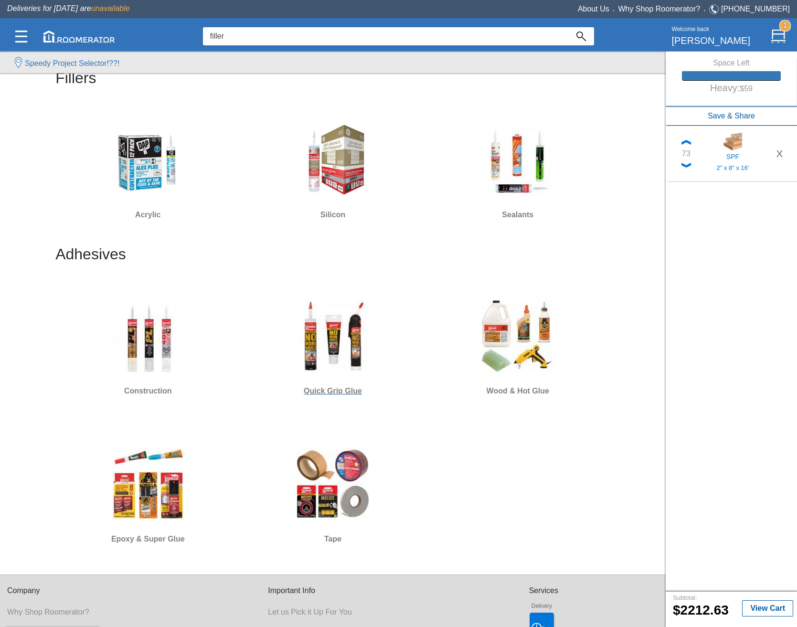
scroll to position [139, 0]
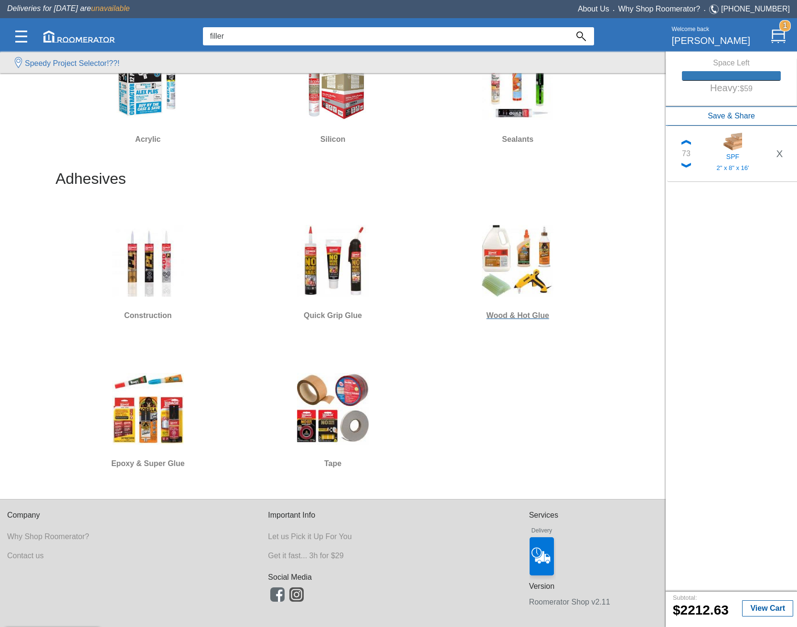
click at [536, 276] on img at bounding box center [518, 261] width 72 height 72
